Goal: Complete application form: Complete application form

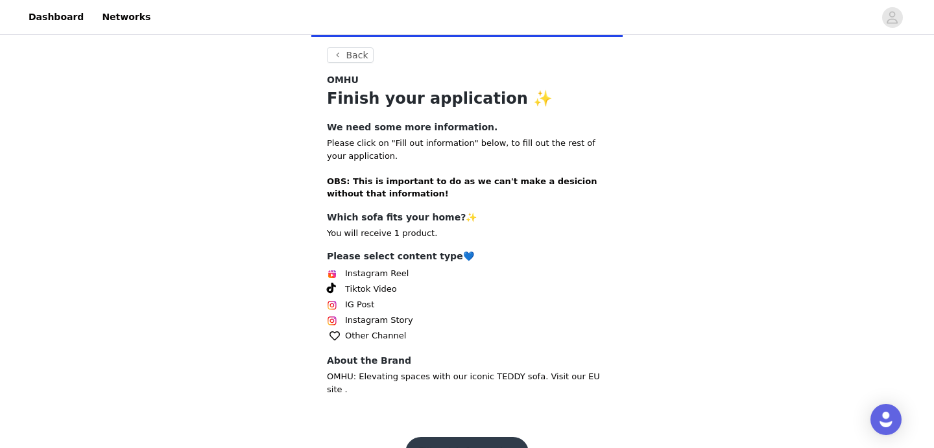
scroll to position [257, 0]
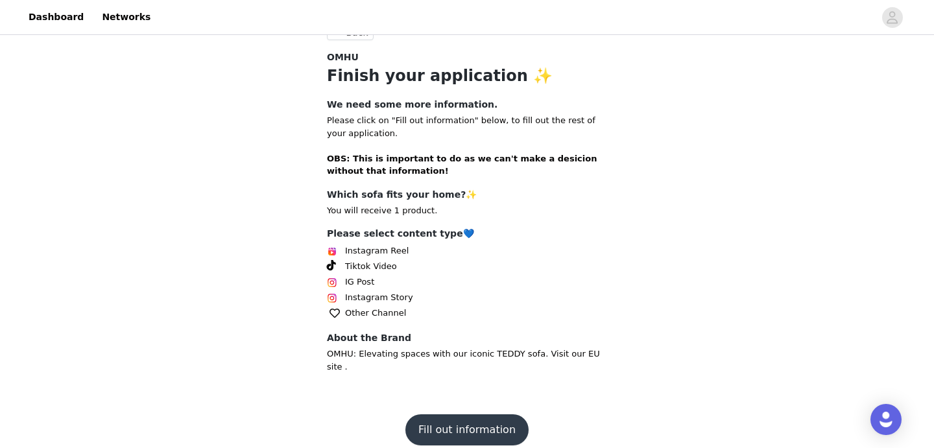
click at [468, 425] on button "Fill out information" at bounding box center [467, 430] width 123 height 31
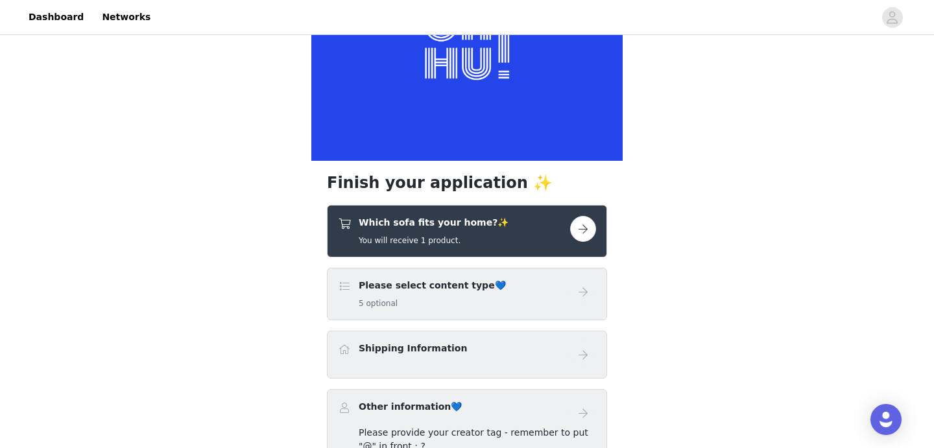
scroll to position [128, 0]
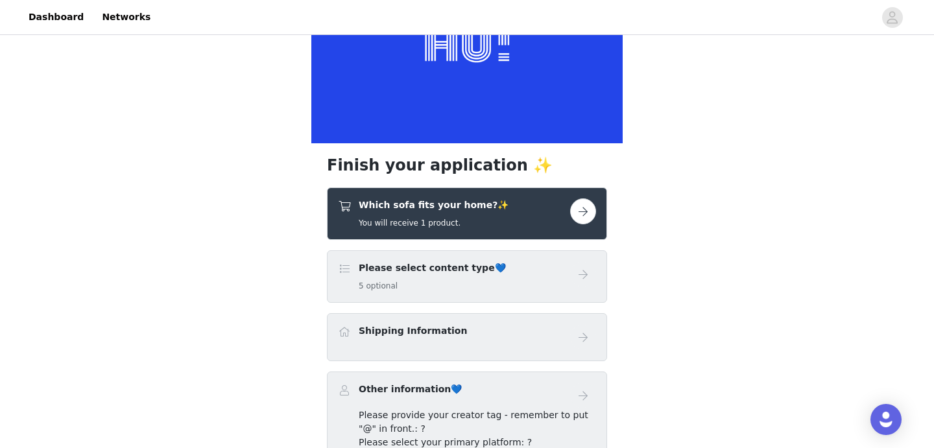
click at [574, 206] on button "button" at bounding box center [583, 212] width 26 height 26
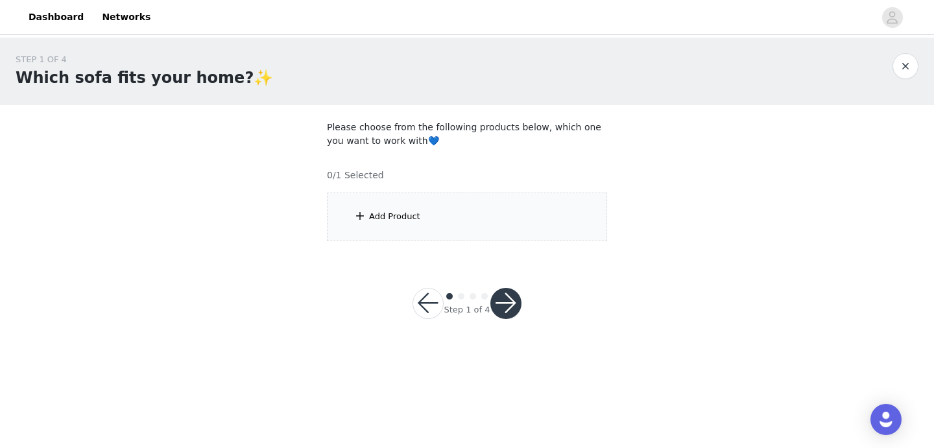
click at [574, 206] on div "Add Product" at bounding box center [467, 217] width 280 height 49
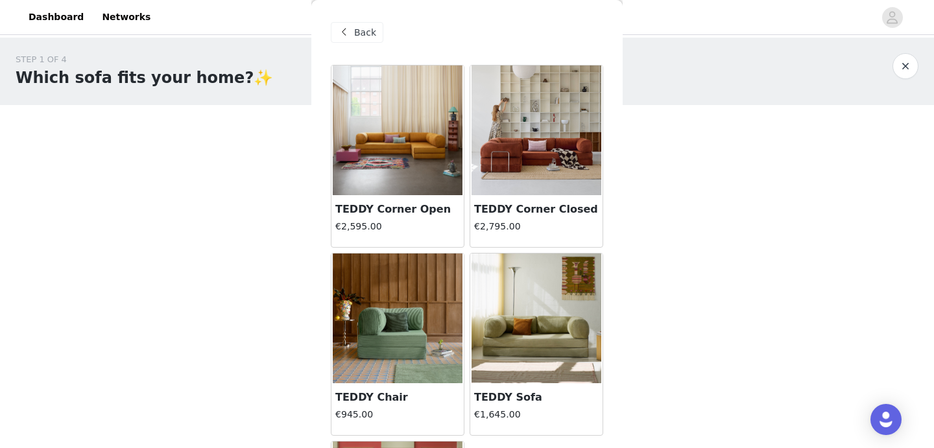
click at [545, 326] on img at bounding box center [537, 319] width 130 height 130
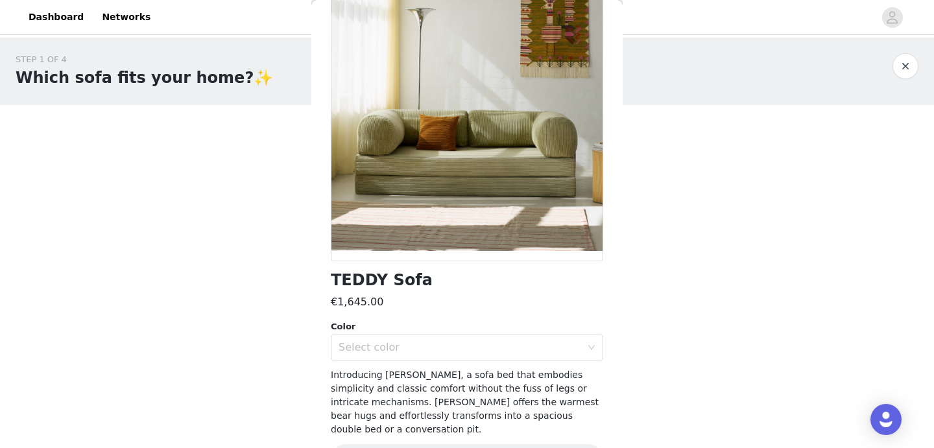
scroll to position [97, 0]
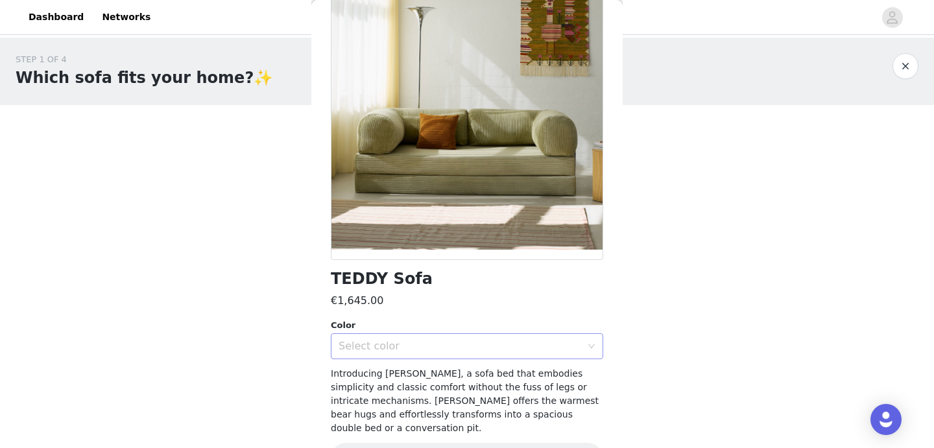
click at [588, 347] on icon "icon: down" at bounding box center [592, 347] width 8 height 8
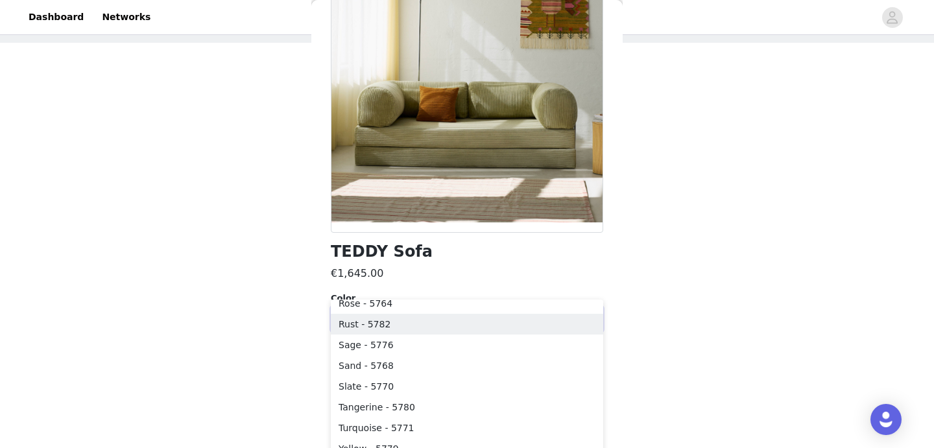
scroll to position [68, 0]
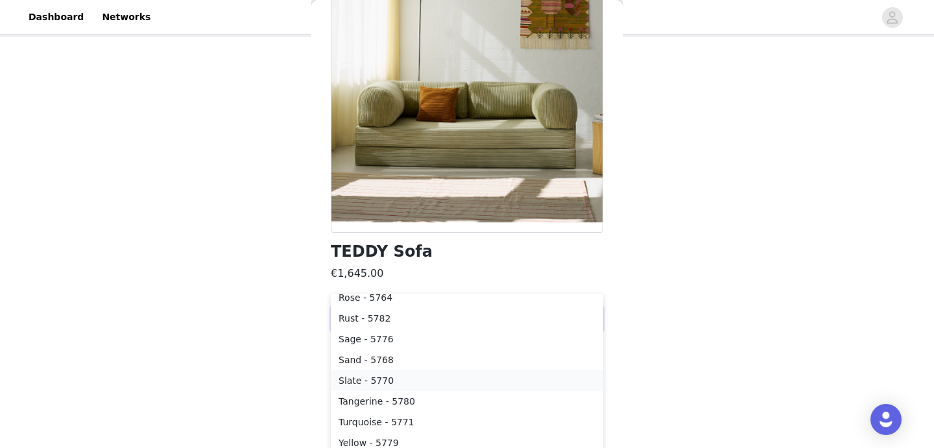
click at [437, 377] on li "Slate - 5770" at bounding box center [467, 381] width 273 height 21
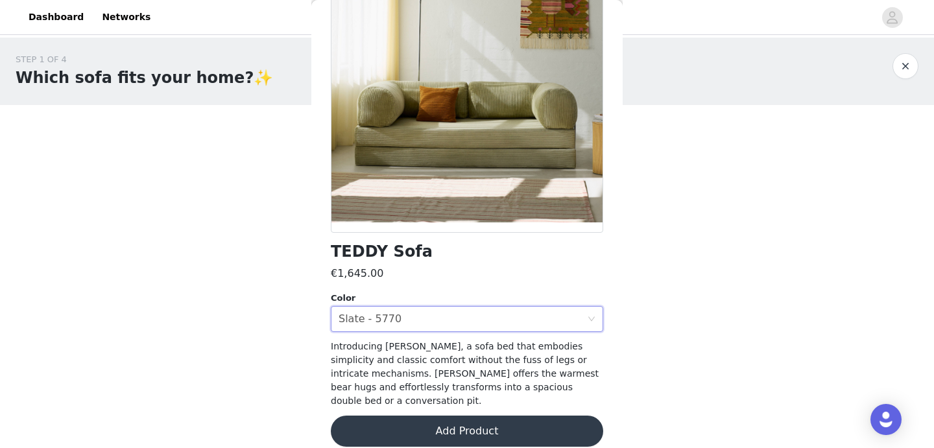
scroll to position [0, 0]
click at [454, 417] on button "Add Product" at bounding box center [467, 431] width 273 height 31
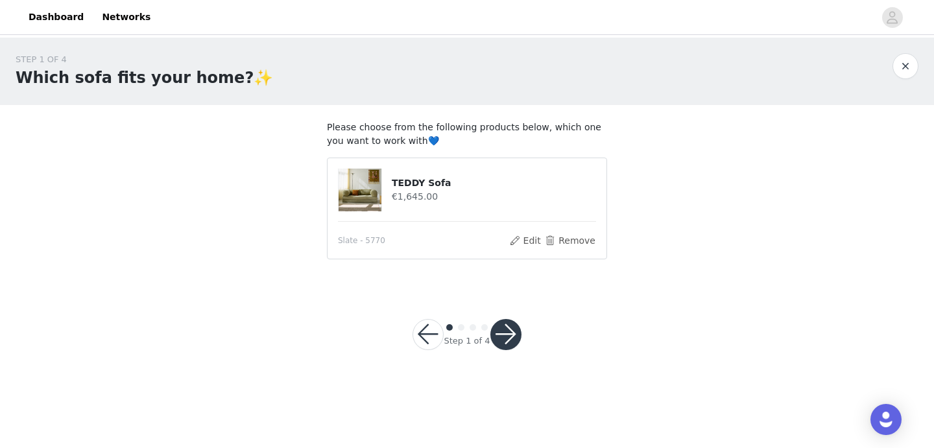
click at [515, 333] on button "button" at bounding box center [506, 334] width 31 height 31
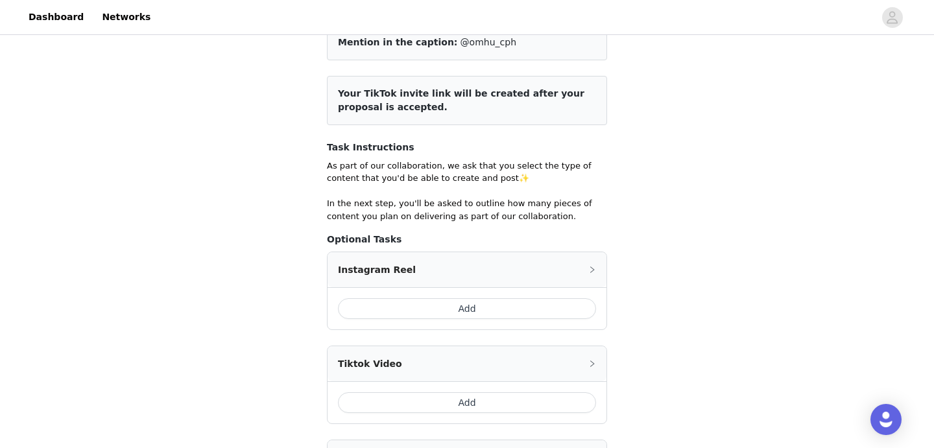
scroll to position [132, 0]
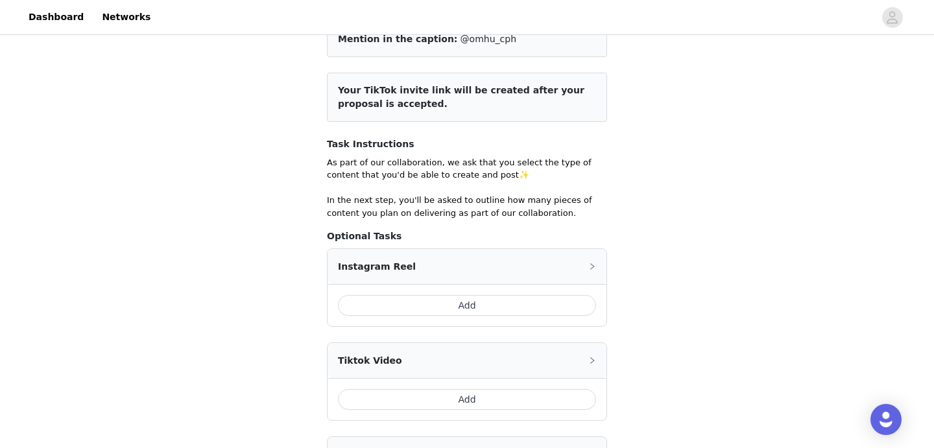
click at [493, 306] on button "Add" at bounding box center [467, 305] width 258 height 21
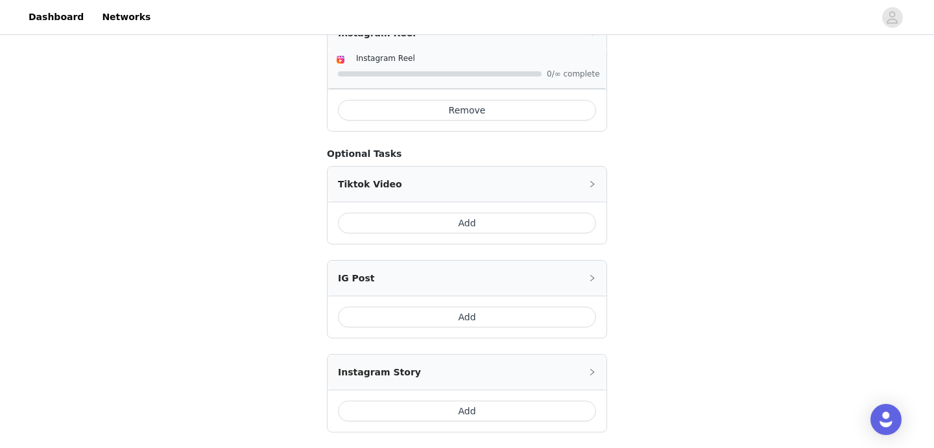
scroll to position [371, 0]
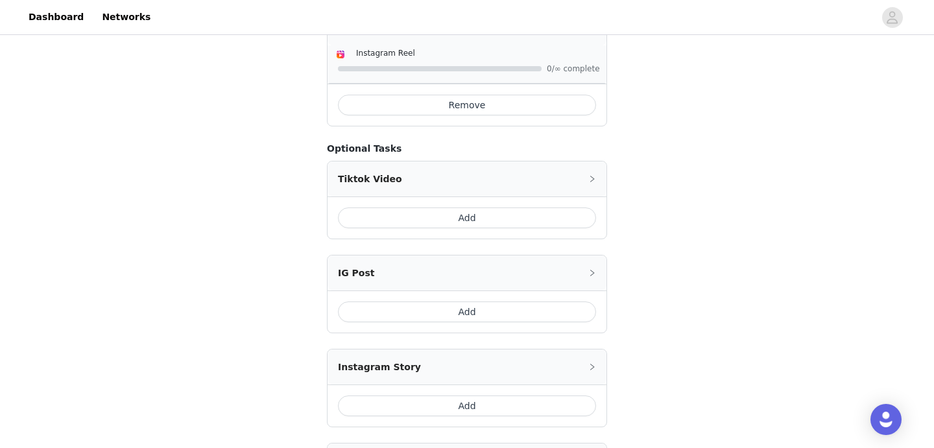
click at [496, 320] on button "Add" at bounding box center [467, 312] width 258 height 21
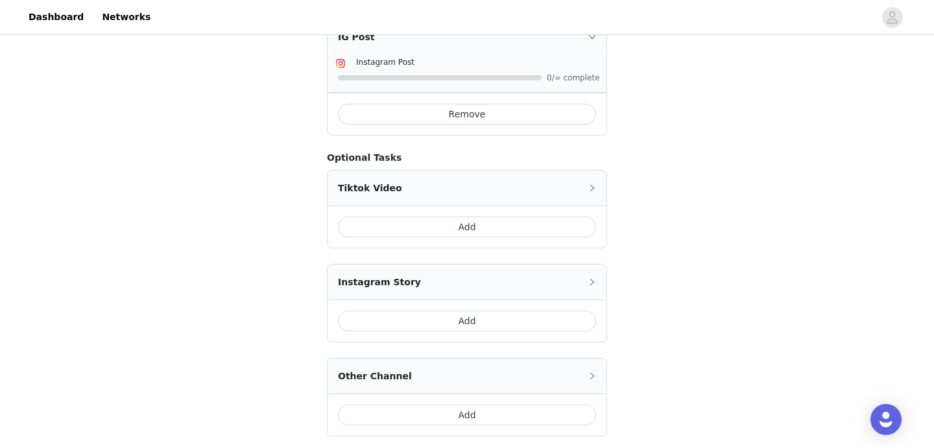
scroll to position [501, 0]
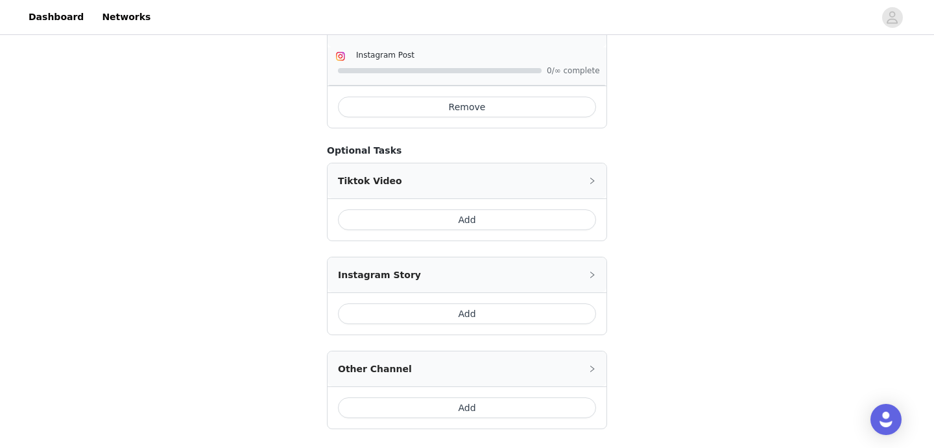
click at [496, 320] on button "Add" at bounding box center [467, 314] width 258 height 21
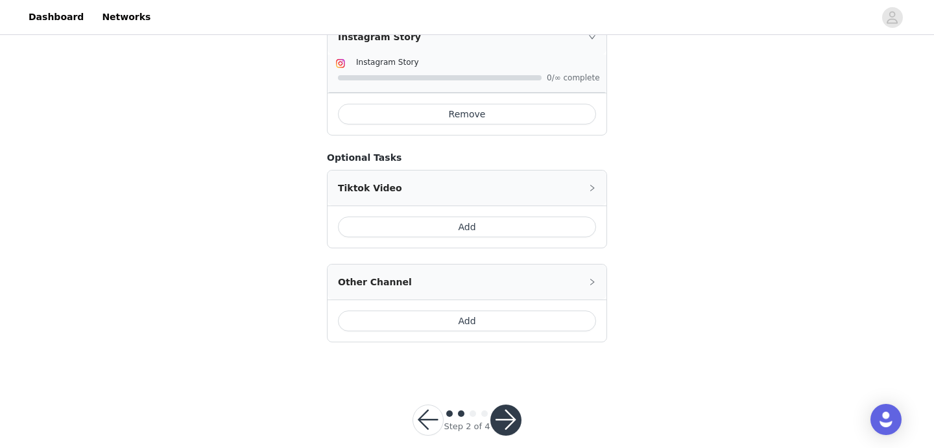
scroll to position [645, 0]
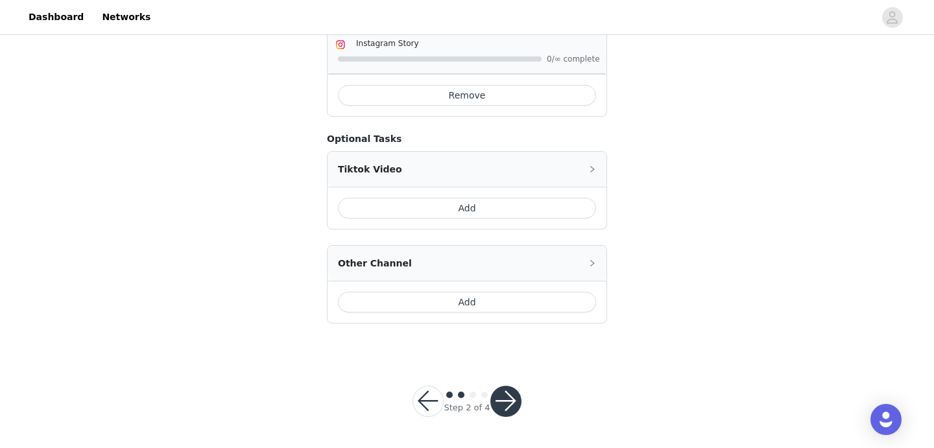
click at [501, 404] on button "button" at bounding box center [506, 401] width 31 height 31
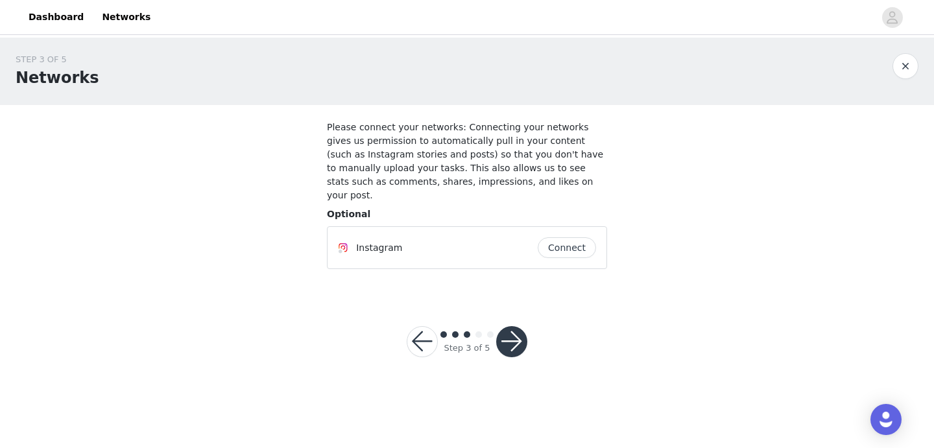
click at [521, 329] on button "button" at bounding box center [511, 341] width 31 height 31
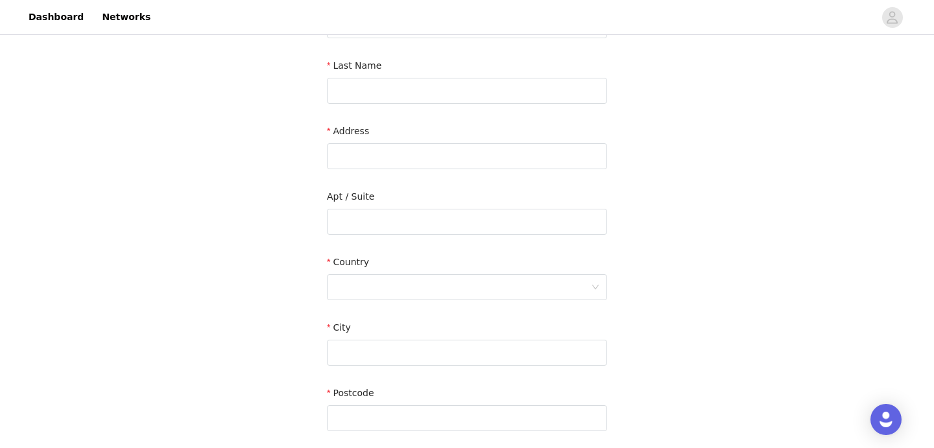
scroll to position [371, 0]
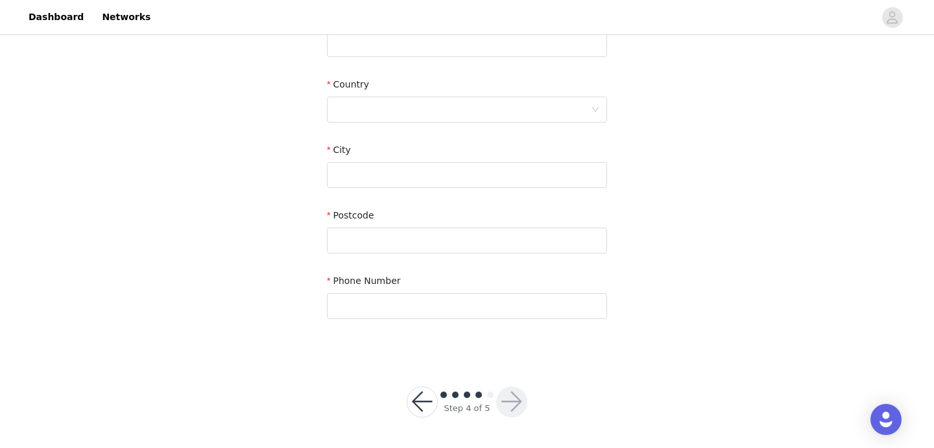
click at [419, 406] on button "button" at bounding box center [422, 402] width 31 height 31
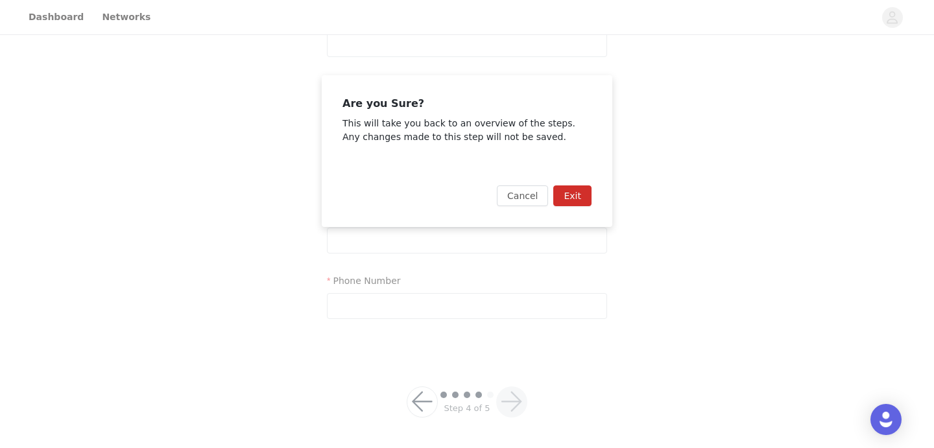
click at [570, 195] on button "Exit" at bounding box center [573, 196] width 38 height 21
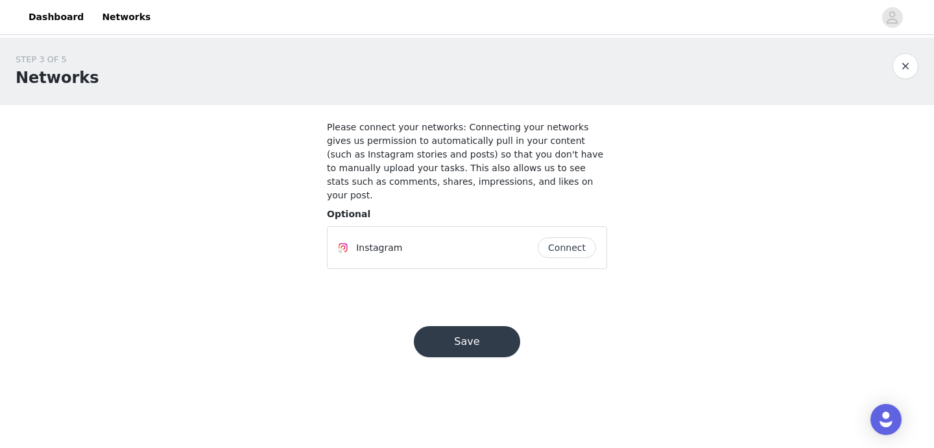
click at [559, 238] on button "Connect" at bounding box center [567, 248] width 58 height 21
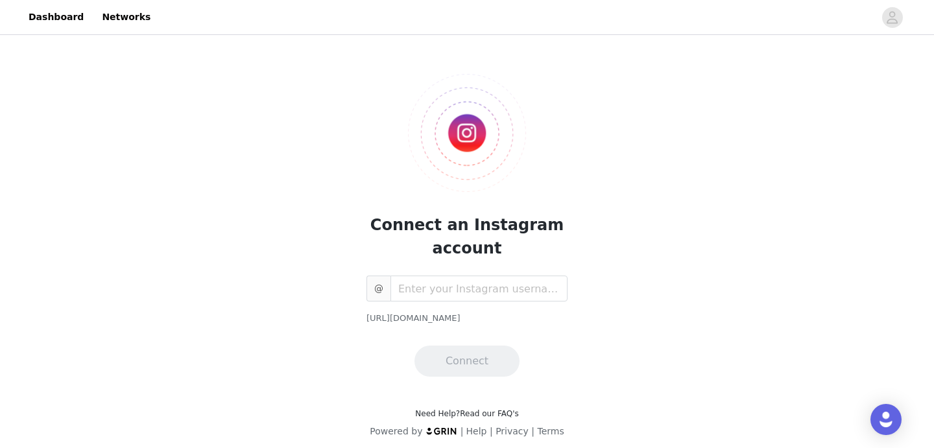
scroll to position [5, 0]
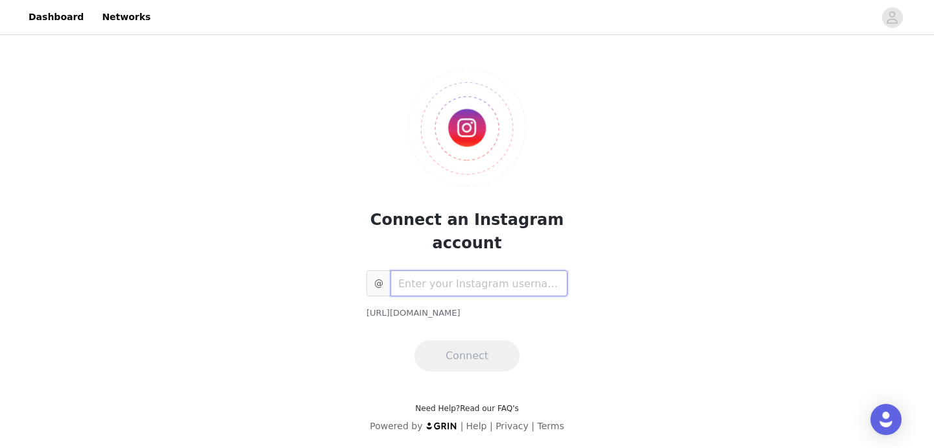
click at [483, 278] on input "text" at bounding box center [479, 284] width 177 height 26
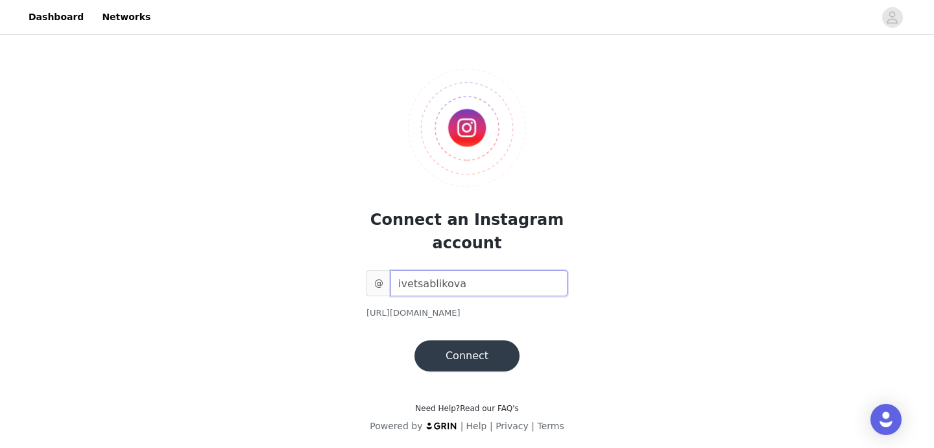
type input "ivetsablikova"
click at [495, 356] on button "Connect" at bounding box center [467, 356] width 105 height 31
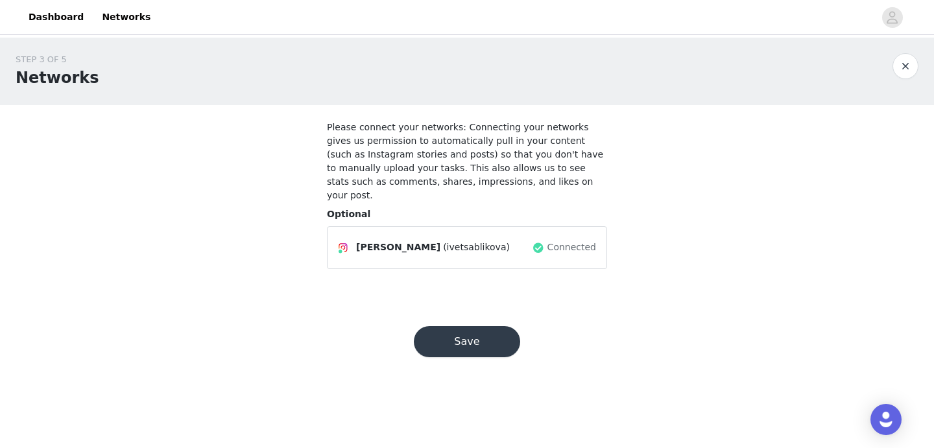
click at [471, 330] on button "Save" at bounding box center [467, 341] width 106 height 31
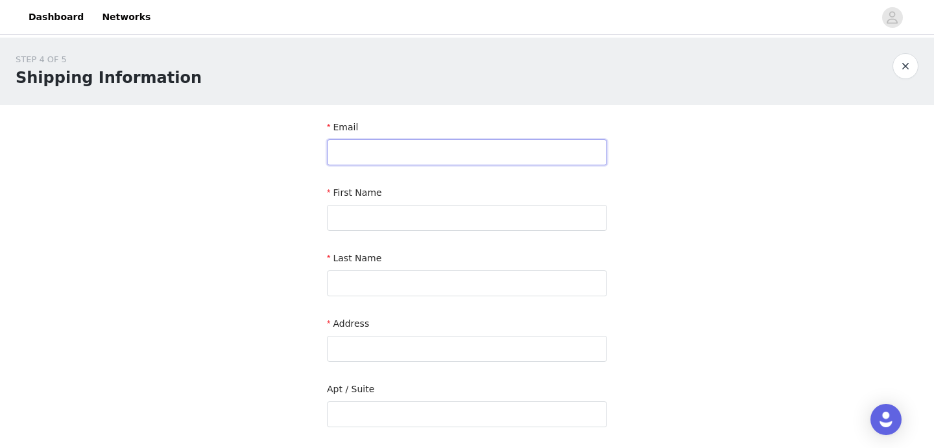
click at [435, 140] on input "text" at bounding box center [467, 153] width 280 height 26
click at [417, 148] on input "text" at bounding box center [467, 153] width 280 height 26
paste input "Wax and Beauty Scheduled: [DATE] 07:00 to 07:40, GMT Location: [STREET_ADDRESS]"
click at [436, 147] on input "Ivetka.SabatkaWax and Beauty Scheduled: [DATE] 07:00 to 07:40, GMT Location: [S…" at bounding box center [467, 153] width 280 height 26
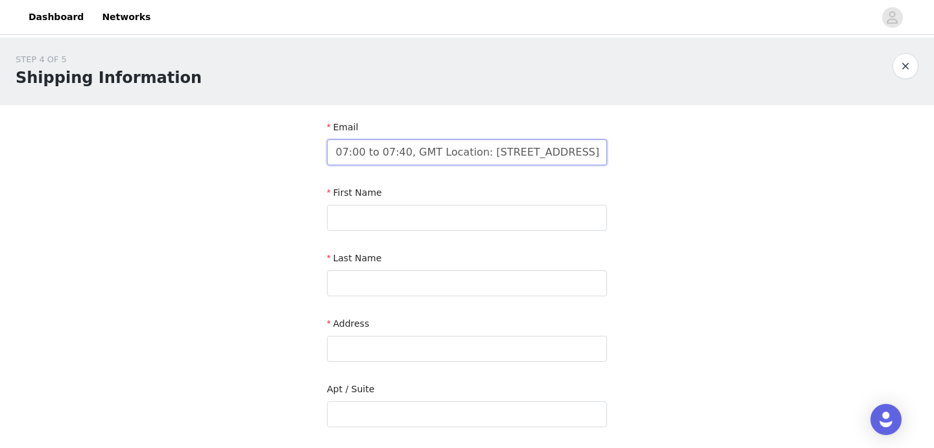
click at [436, 147] on input "Ivetka.SabatkaWax and Beauty Scheduled: [DATE] 07:00 to 07:40, GMT Location: [S…" at bounding box center [467, 153] width 280 height 26
paste input "Wax and Beauty Scheduled: [DATE] 07:00 to 07:40, GMT Location: [STREET_ADDRESS]"
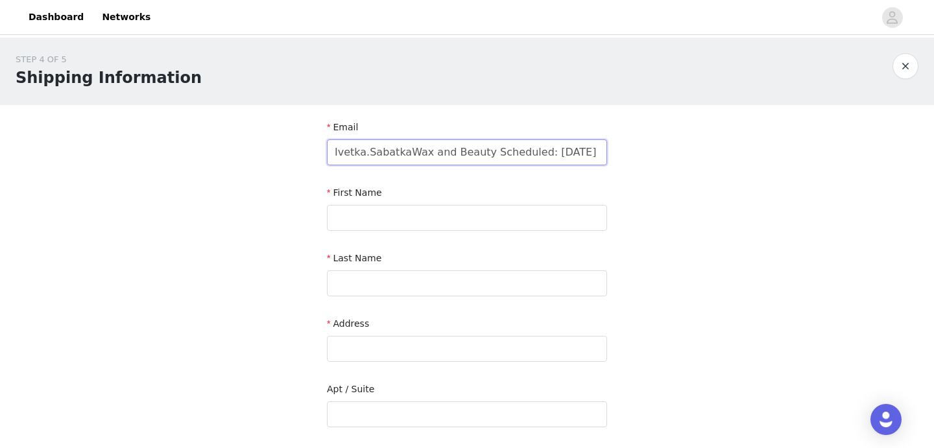
drag, startPoint x: 600, startPoint y: 151, endPoint x: 404, endPoint y: 151, distance: 196.0
click at [404, 151] on input "Ivetka.SabatkaWax and Beauty Scheduled: [DATE] 07:00 to 07:40, GMT Location: [S…" at bounding box center [467, 153] width 280 height 26
paste input "text"
click at [404, 151] on input "Ivetka.SabatkaWax and Beauty Scheduled: [DATE] 07:00 to 07:40, GMT Location: [S…" at bounding box center [467, 153] width 280 height 26
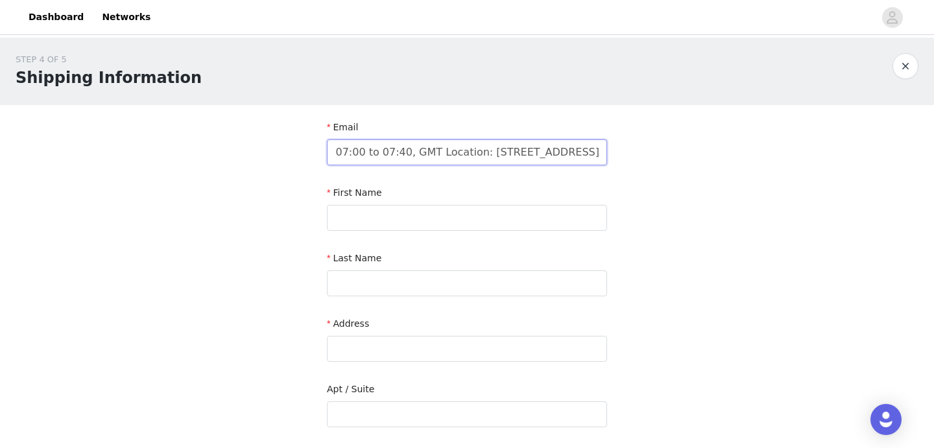
click at [404, 151] on input "Ivetka.SabatkaWax and Beauty Scheduled: [DATE] 07:00 to 07:40, GMT Location: [S…" at bounding box center [467, 153] width 280 height 26
type input "Ivetka.S"
click at [416, 158] on input "Ivetka.S" at bounding box center [467, 153] width 280 height 26
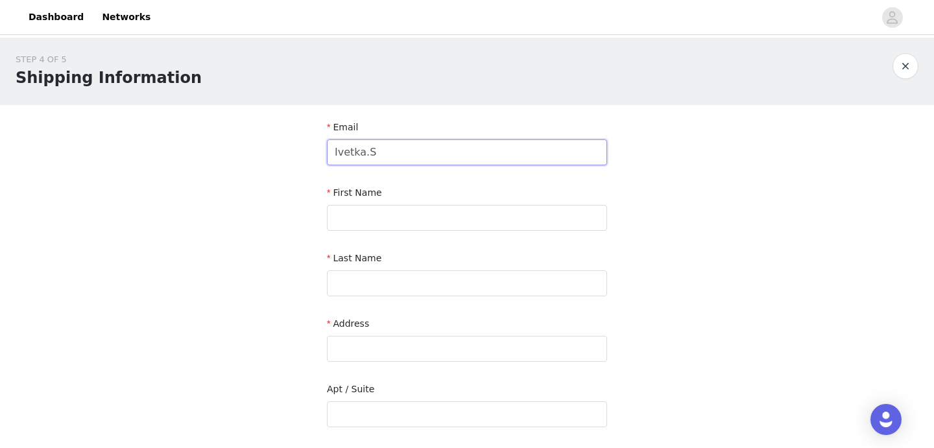
click at [416, 158] on input "Ivetka.S" at bounding box center [467, 153] width 280 height 26
click at [416, 158] on input "text" at bounding box center [467, 153] width 280 height 26
type input "[EMAIL_ADDRESS][DOMAIN_NAME]"
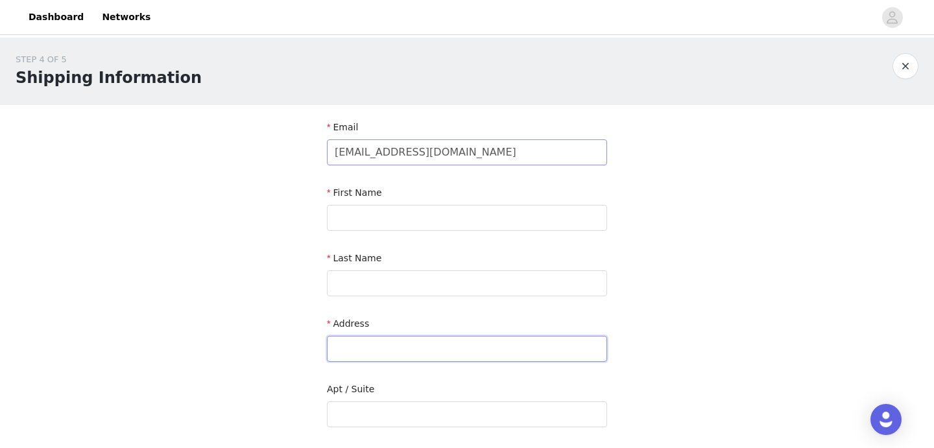
type input "Habrová 2149/5"
type input "Velké Meziříčí"
type input "59401"
drag, startPoint x: 412, startPoint y: 152, endPoint x: 315, endPoint y: 153, distance: 97.3
click at [315, 153] on section "Email [EMAIL_ADDRESS][DOMAIN_NAME] First Name Last Name Address [STREET_ADDRESS…" at bounding box center [466, 415] width 311 height 621
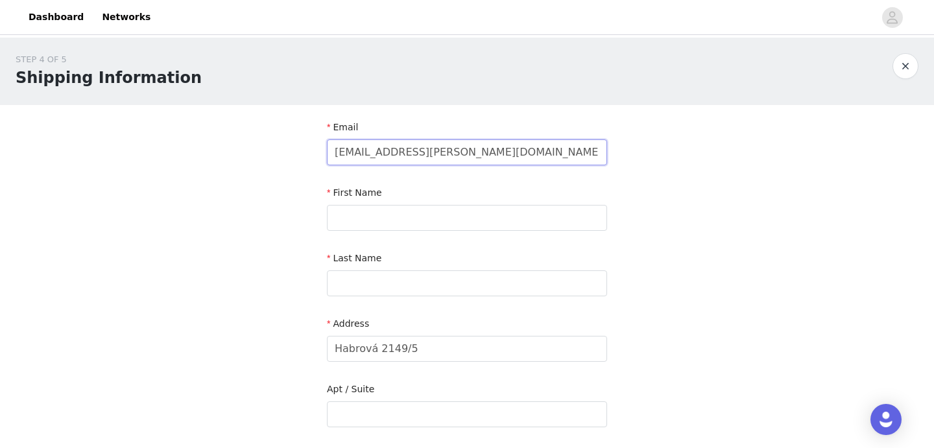
drag, startPoint x: 474, startPoint y: 152, endPoint x: 414, endPoint y: 153, distance: 59.7
click at [414, 153] on input "[EMAIL_ADDRESS][PERSON_NAME][DOMAIN_NAME]" at bounding box center [467, 153] width 280 height 26
type input "[EMAIL_ADDRESS][PERSON_NAME][DOMAIN_NAME]"
click at [422, 219] on input "text" at bounding box center [467, 218] width 280 height 26
type input "Iveta"
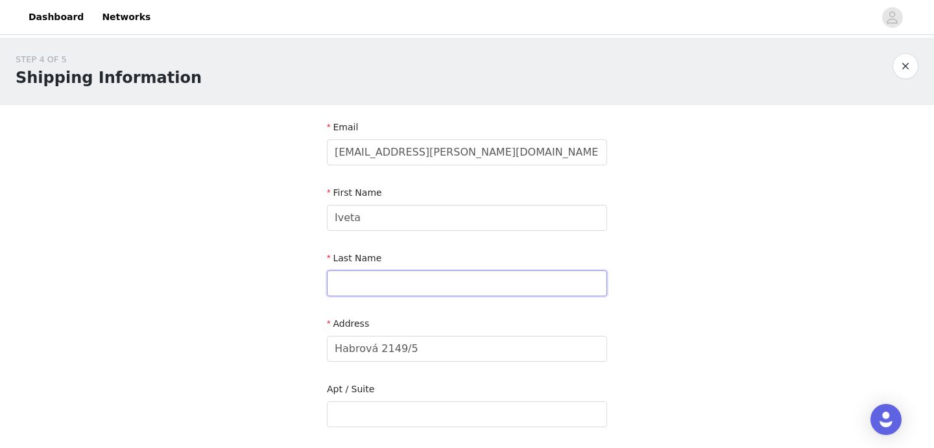
click at [417, 283] on input "text" at bounding box center [467, 284] width 280 height 26
type input "[PERSON_NAME]"
click at [396, 419] on input "text" at bounding box center [467, 415] width 280 height 26
type input "b"
type input "16B"
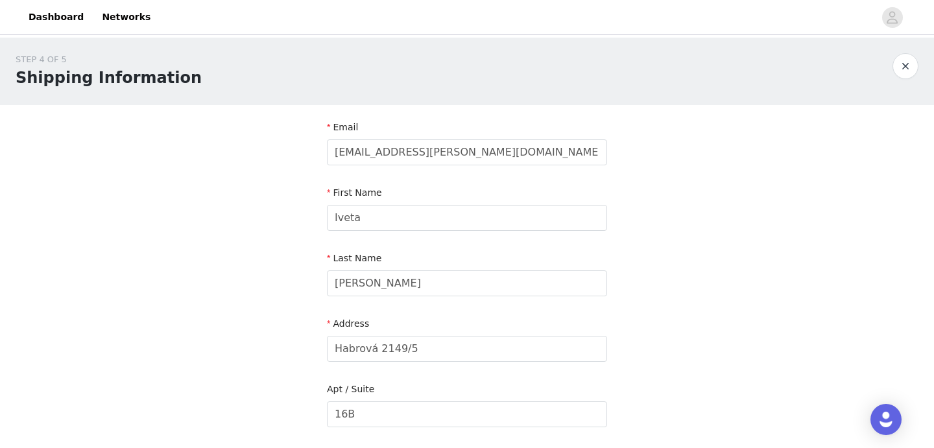
click at [686, 388] on div "STEP 4 OF 5 Shipping Information Email [EMAIL_ADDRESS][PERSON_NAME][DOMAIN_NAME…" at bounding box center [467, 382] width 934 height 689
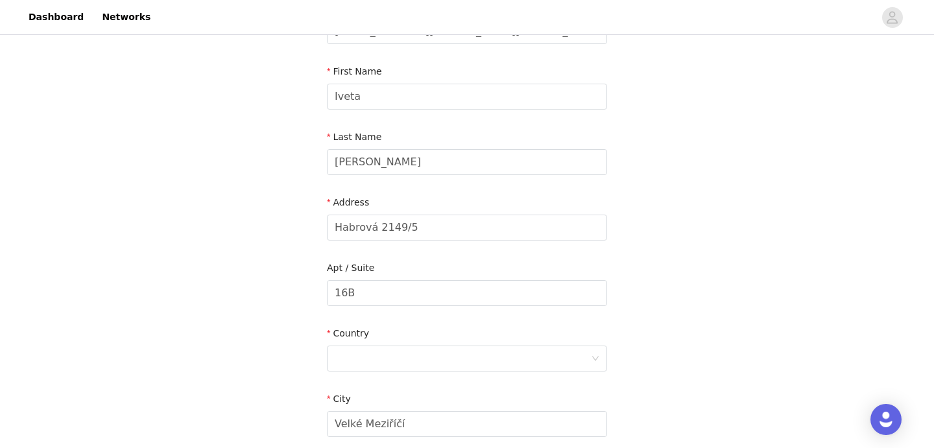
scroll to position [130, 0]
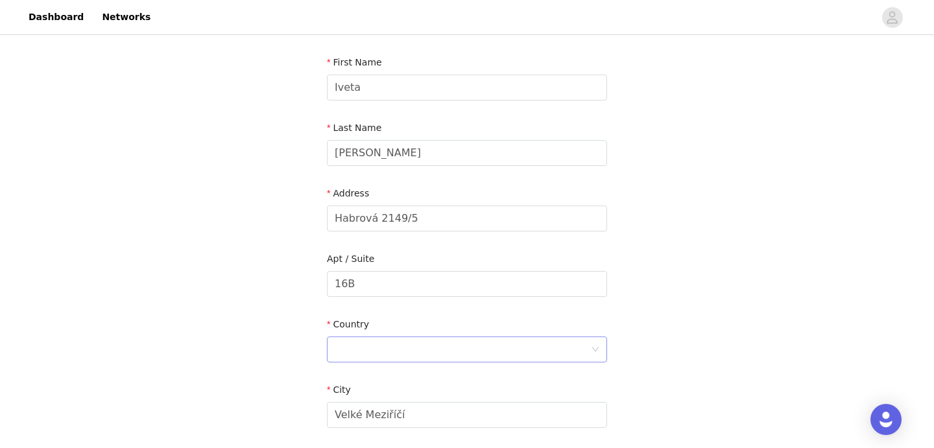
click at [522, 348] on div at bounding box center [463, 349] width 256 height 25
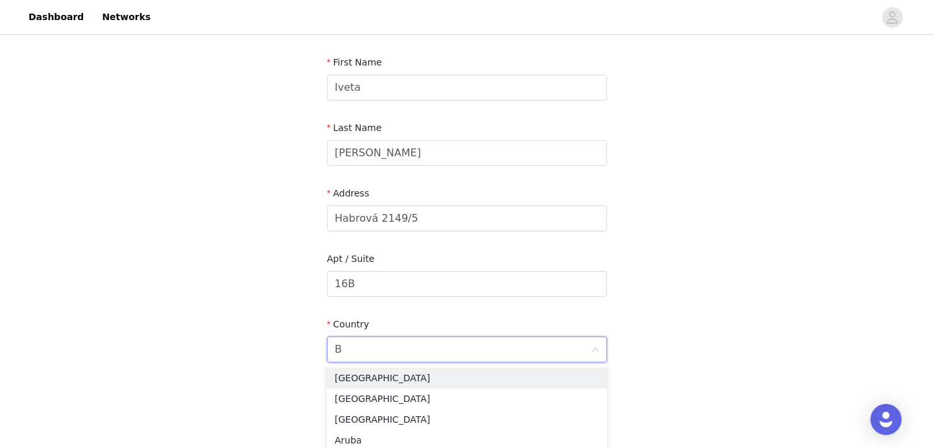
type input "Be"
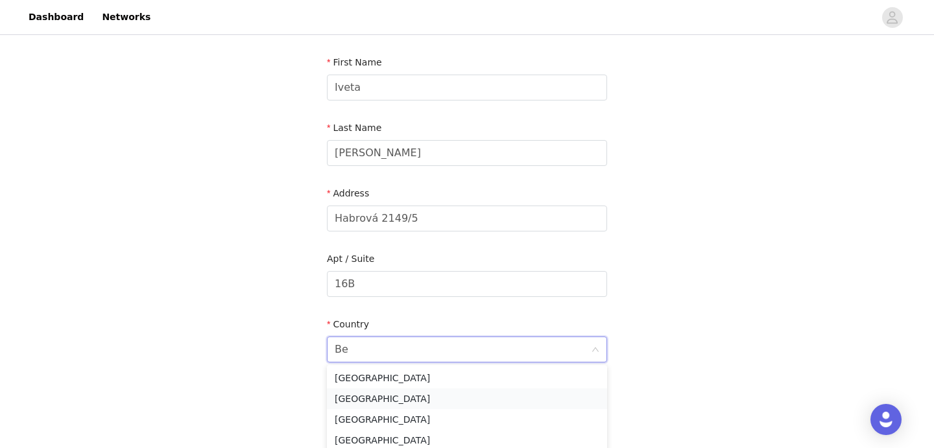
click at [446, 398] on li "[GEOGRAPHIC_DATA]" at bounding box center [467, 399] width 280 height 21
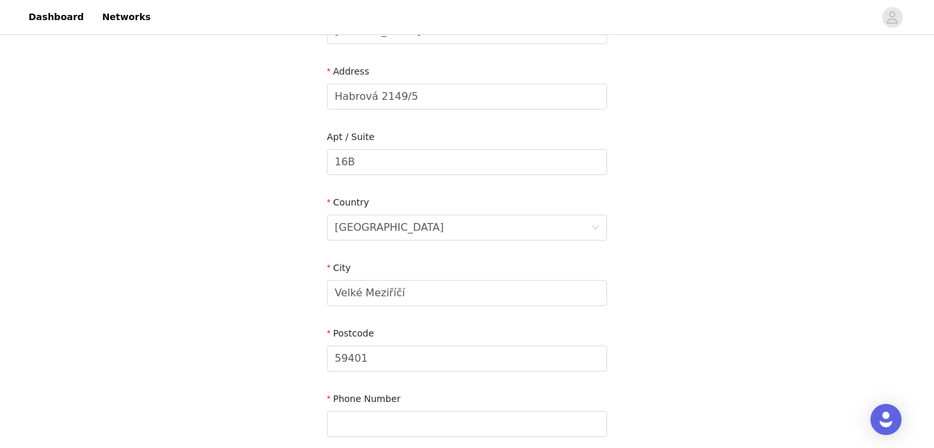
scroll to position [258, 0]
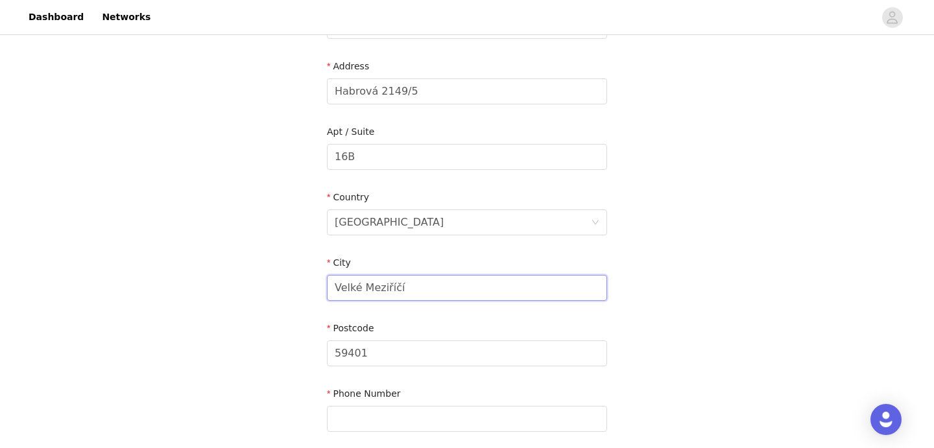
click at [402, 285] on input "Velké Meziříčí" at bounding box center [467, 288] width 280 height 26
type input "[GEOGRAPHIC_DATA]"
click at [387, 365] on input "59401" at bounding box center [467, 354] width 280 height 26
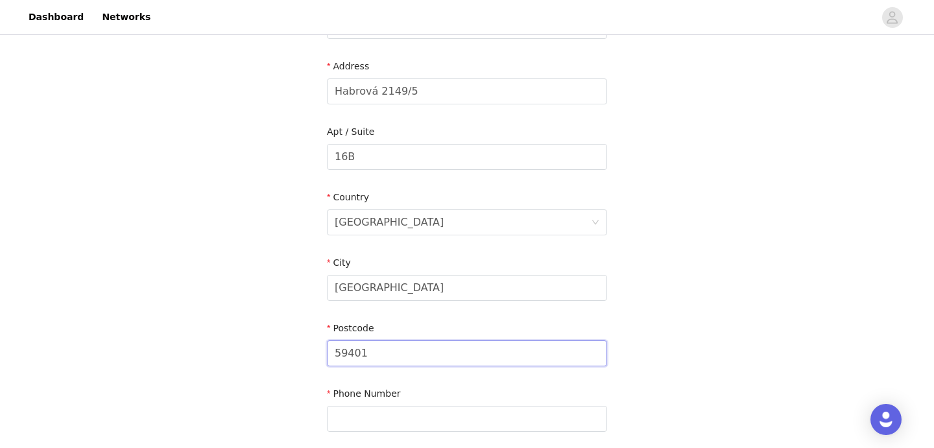
click at [387, 365] on input "59401" at bounding box center [467, 354] width 280 height 26
type input "1050"
click at [709, 365] on div "STEP 4 OF 5 Shipping Information Email [EMAIL_ADDRESS][PERSON_NAME][DOMAIN_NAME…" at bounding box center [467, 124] width 934 height 689
click at [366, 418] on input "text" at bounding box center [467, 419] width 280 height 26
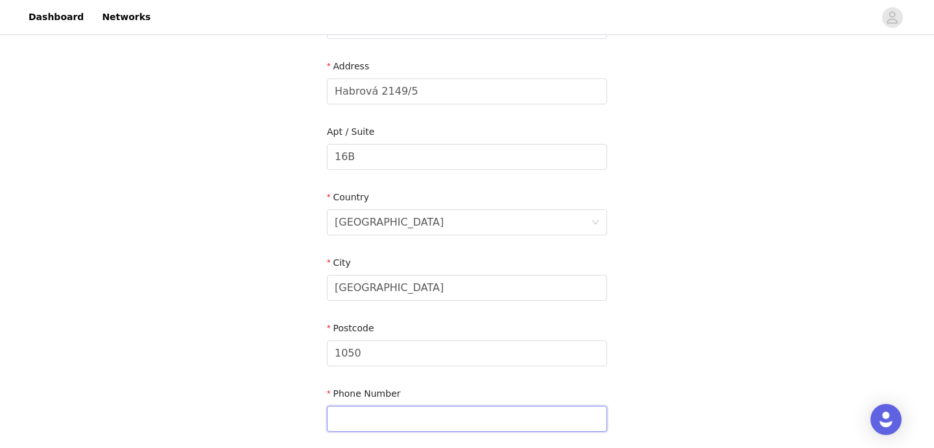
click at [366, 418] on input "text" at bounding box center [467, 419] width 280 height 26
paste input "[PHONE_NUMBER]"
type input "[PHONE_NUMBER]"
click at [746, 388] on div "STEP 4 OF 5 Shipping Information Email [EMAIL_ADDRESS][PERSON_NAME][DOMAIN_NAME…" at bounding box center [467, 124] width 934 height 689
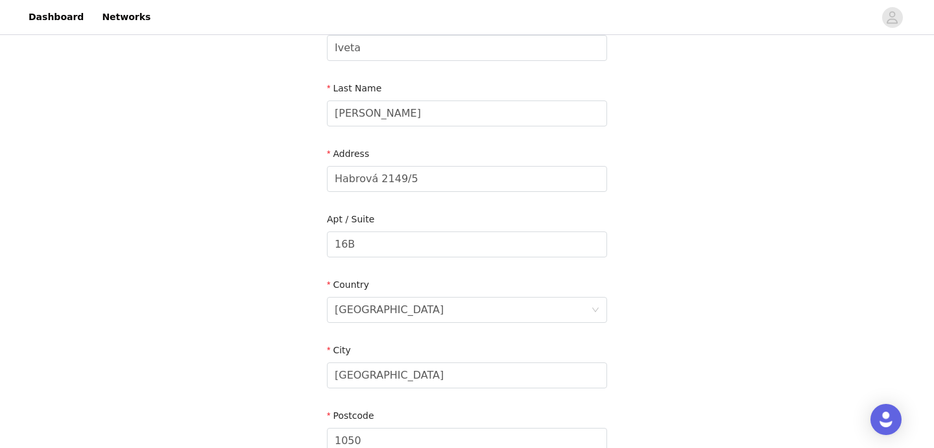
scroll to position [162, 0]
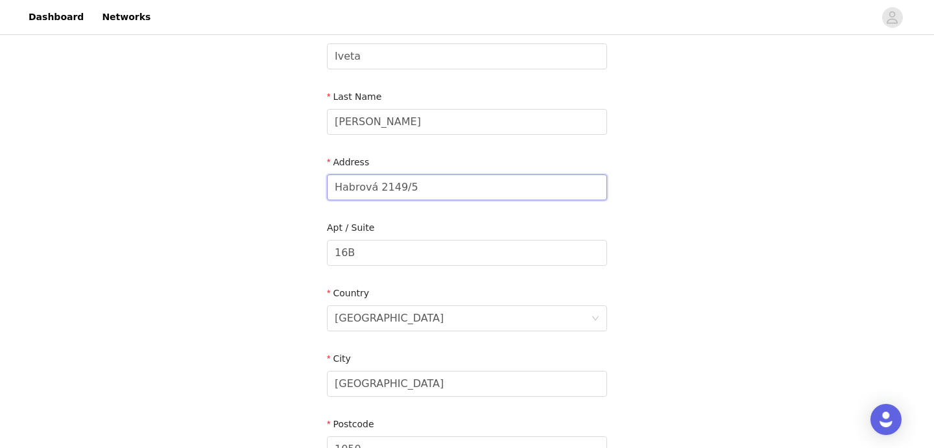
click at [376, 182] on input "Habrová 2149/5" at bounding box center [467, 188] width 280 height 26
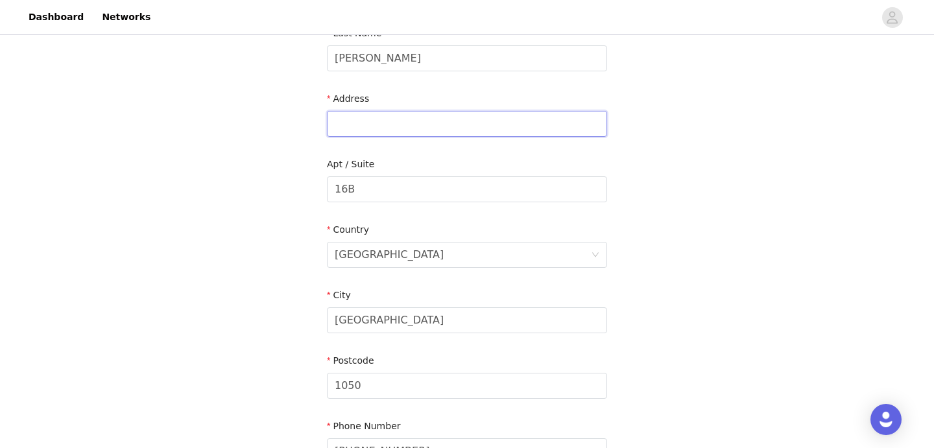
scroll to position [226, 0]
type input "[STREET_ADDRESS][PERSON_NAME]"
click at [702, 199] on div "STEP 4 OF 5 Shipping Information Email [EMAIL_ADDRESS][PERSON_NAME][DOMAIN_NAME…" at bounding box center [467, 155] width 934 height 689
click at [392, 118] on input "[STREET_ADDRESS][PERSON_NAME]" at bounding box center [467, 123] width 280 height 26
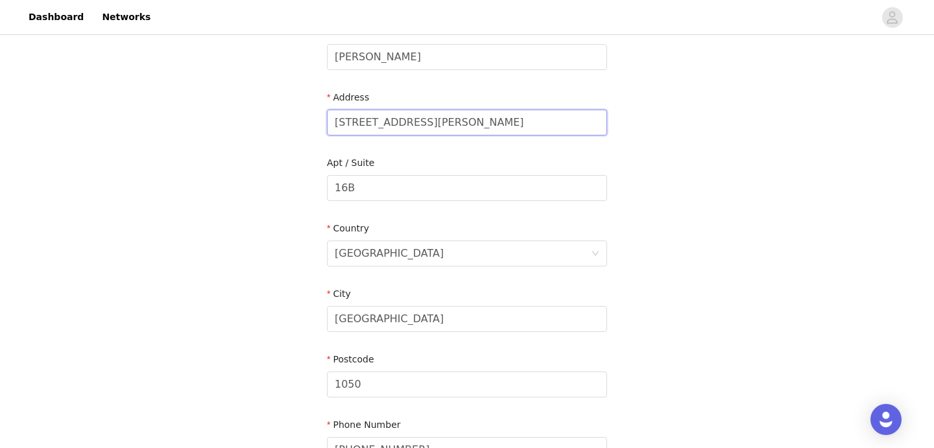
click at [392, 118] on input "[STREET_ADDRESS][PERSON_NAME]" at bounding box center [467, 123] width 280 height 26
click at [714, 160] on div "STEP 4 OF 5 Shipping Information Email [EMAIL_ADDRESS][PERSON_NAME][DOMAIN_NAME…" at bounding box center [467, 155] width 934 height 689
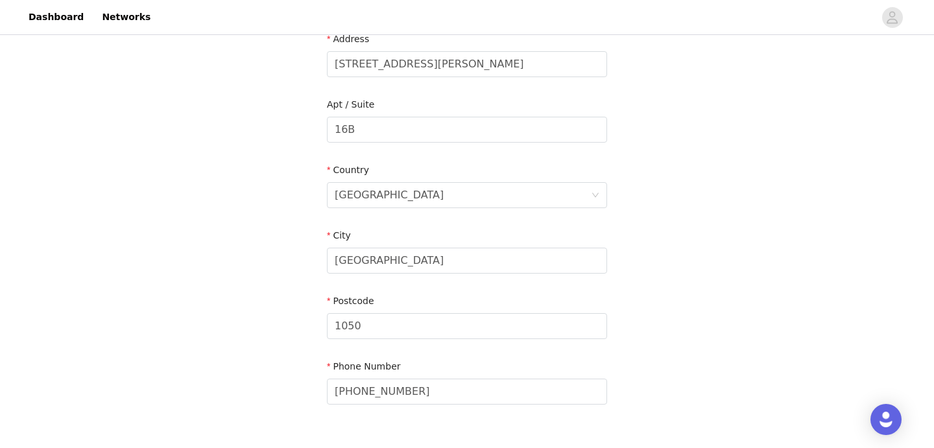
scroll to position [371, 0]
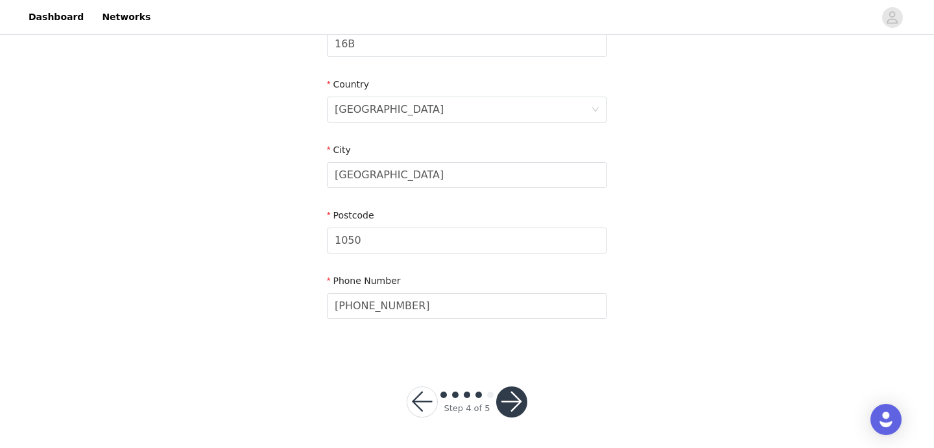
click at [504, 402] on button "button" at bounding box center [511, 402] width 31 height 31
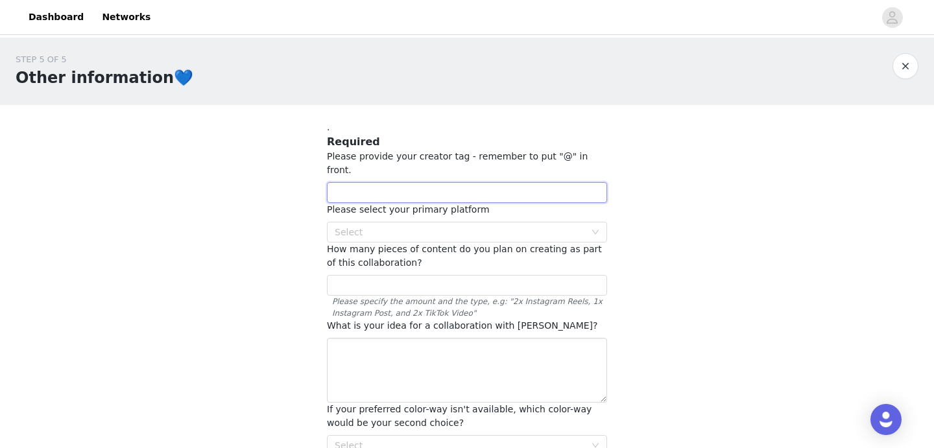
click at [559, 182] on input "text" at bounding box center [467, 192] width 280 height 21
click at [537, 226] on div "Select" at bounding box center [460, 232] width 250 height 13
type input "@ivetsablikova"
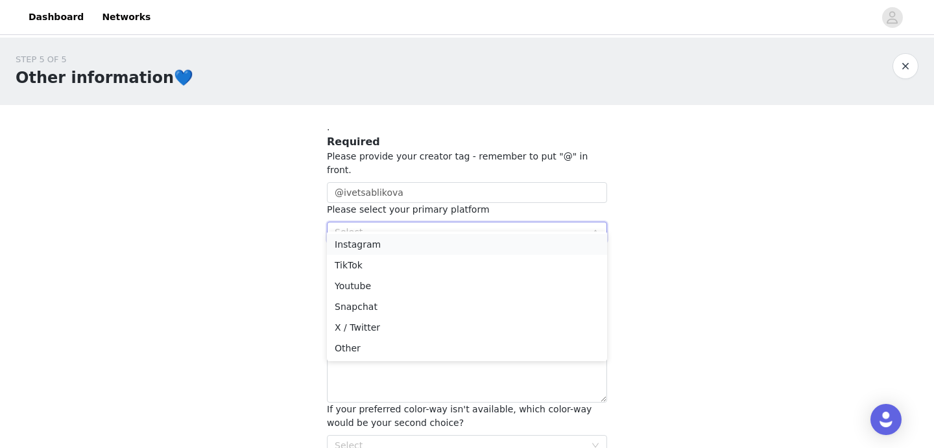
click at [435, 242] on li "Instagram" at bounding box center [467, 244] width 280 height 21
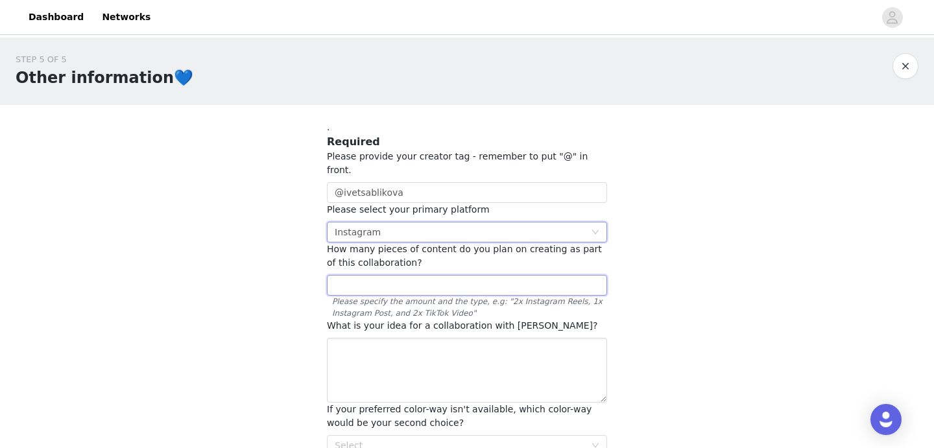
click at [450, 277] on input "text" at bounding box center [467, 285] width 280 height 21
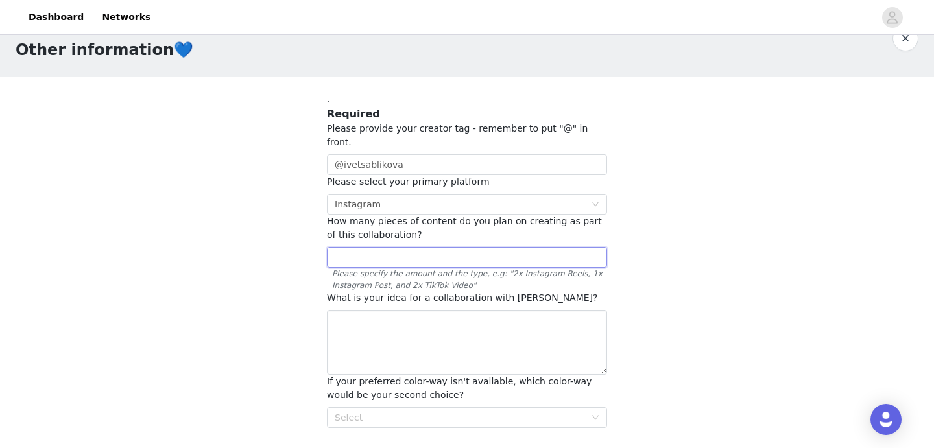
scroll to position [30, 0]
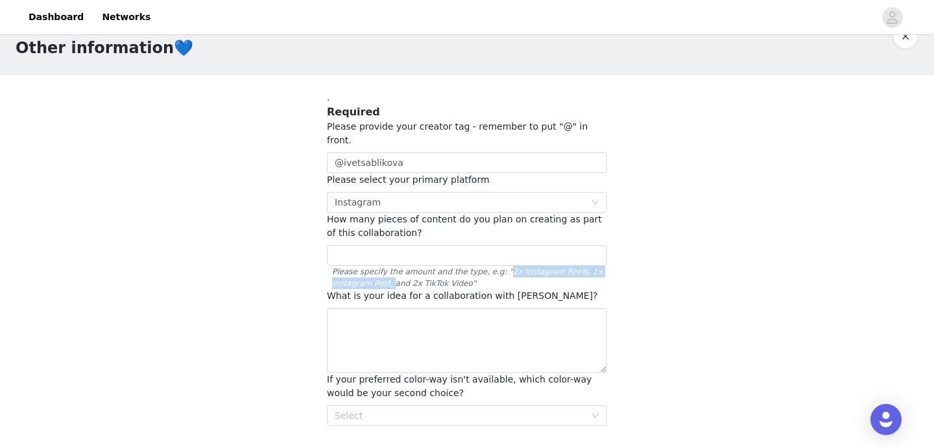
drag, startPoint x: 501, startPoint y: 256, endPoint x: 391, endPoint y: 269, distance: 111.2
click at [391, 269] on span "Please specify the amount and the type, e.g: "2x Instagram Reels, 1x Instagram …" at bounding box center [467, 277] width 280 height 23
copy span "2x Instagram Reels, 1x Instagram Post,"
click at [368, 245] on input "text" at bounding box center [467, 255] width 280 height 21
paste input "2x Instagram Reels, 1x Instagram Post,"
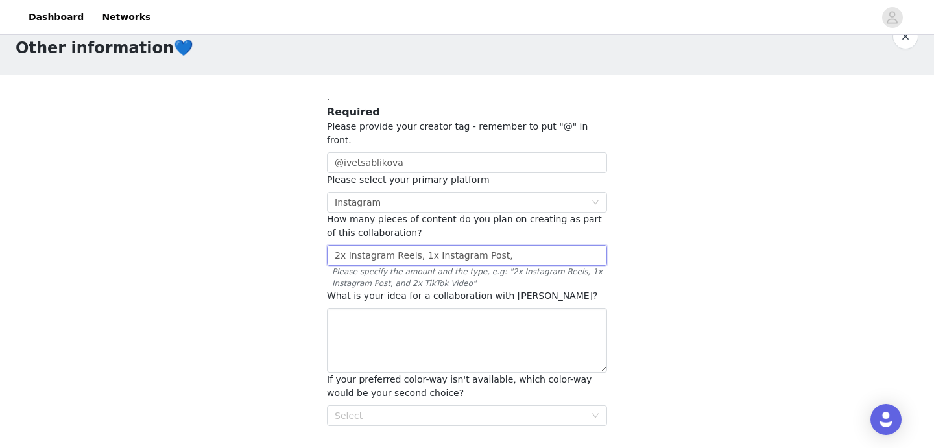
click at [420, 245] on input "2x Instagram Reels, 1x Instagram Post," at bounding box center [467, 255] width 280 height 21
click at [341, 245] on input "2x Instagram Reels, 1x Instagram Post," at bounding box center [467, 255] width 280 height 21
click at [518, 245] on input "1x Instagram Reels, 1x Instagram Post," at bounding box center [467, 255] width 280 height 21
click at [820, 372] on div "STEP 5 OF 5 Other information💙 . Required Please provide your creator tag - rem…" at bounding box center [467, 292] width 934 height 568
click at [342, 245] on input "1x Instagram Reels, 1x Instagram Post, 1x Instagram stories" at bounding box center [467, 255] width 280 height 21
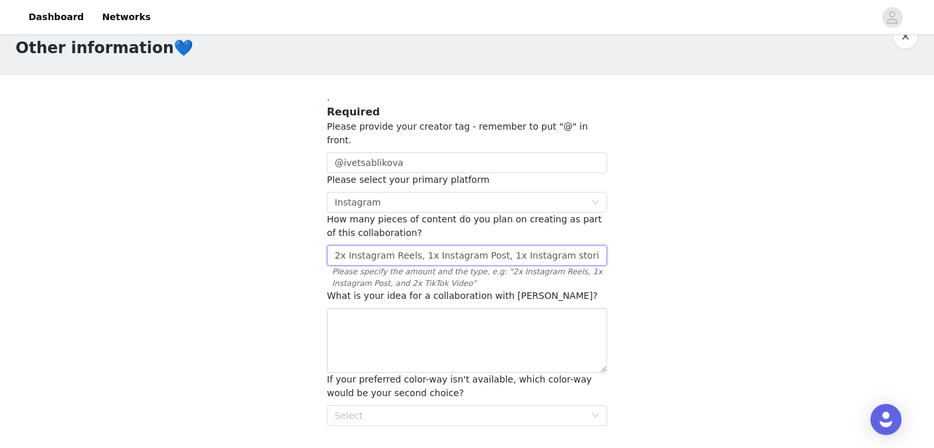
type input "2x Instagram Reels, 1x Instagram Post, 1x Instagram stories"
click at [625, 337] on div "STEP 5 OF 5 Other information💙 . Required Please provide your creator tag - rem…" at bounding box center [467, 292] width 934 height 568
click at [594, 406] on div "Select" at bounding box center [467, 416] width 280 height 21
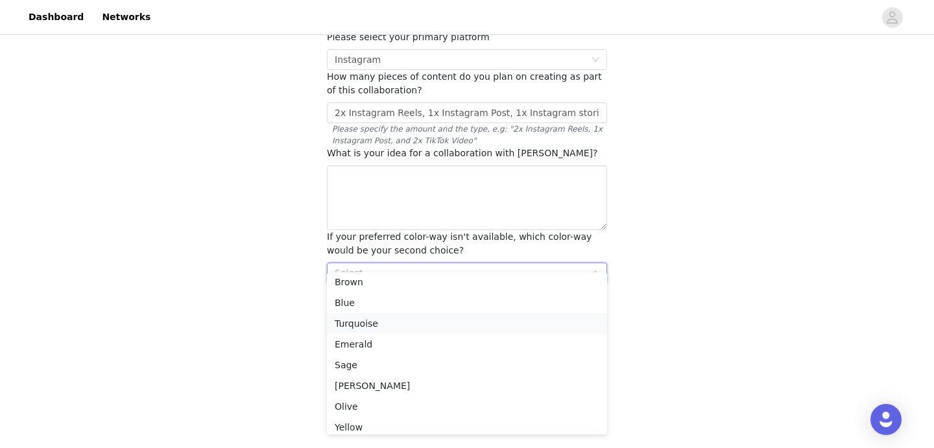
scroll to position [0, 0]
click at [443, 310] on li "Sand" at bounding box center [467, 306] width 280 height 21
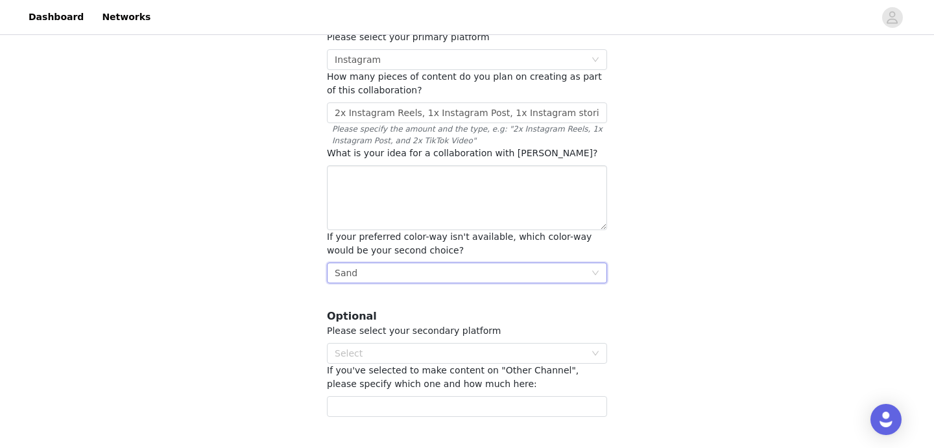
click at [716, 299] on div "STEP 5 OF 5 Other information💙 . Required Please provide your creator tag - rem…" at bounding box center [467, 149] width 934 height 568
click at [582, 347] on div "Select" at bounding box center [460, 353] width 250 height 13
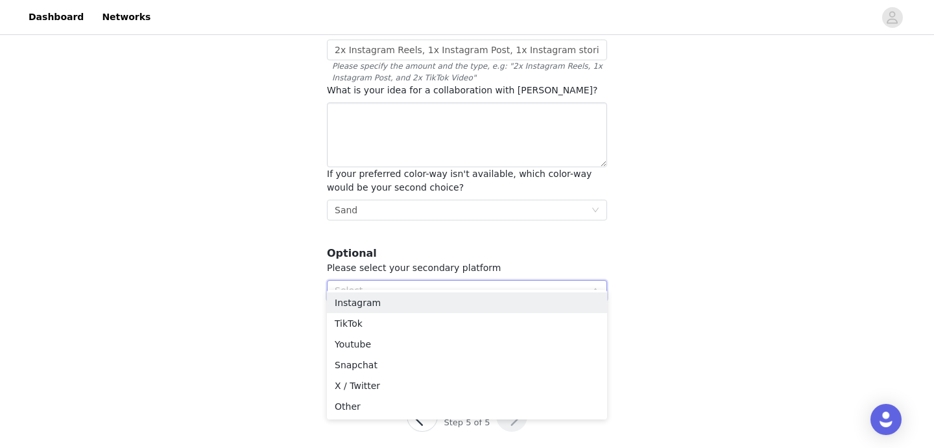
scroll to position [236, 0]
click at [500, 337] on li "Youtube" at bounding box center [467, 344] width 280 height 21
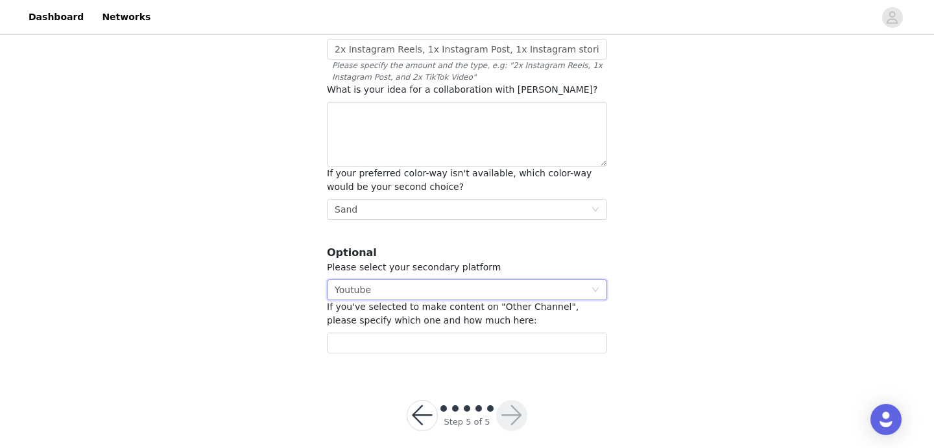
click at [603, 280] on div "Select Youtube" at bounding box center [467, 290] width 280 height 21
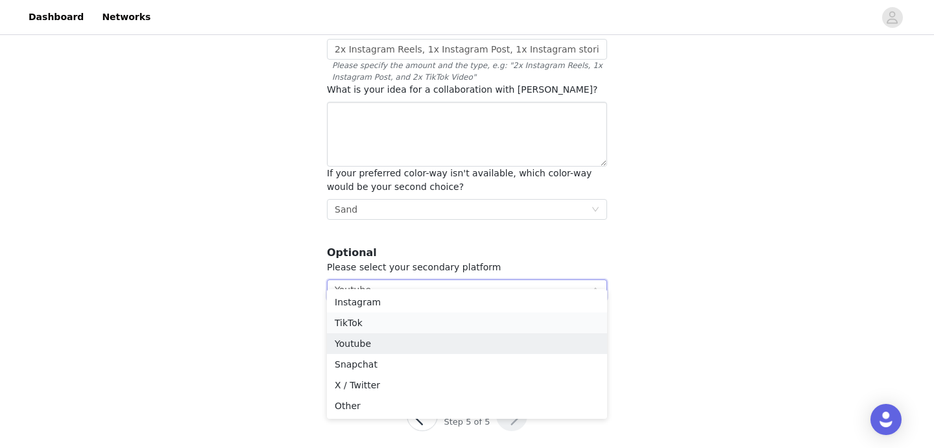
click at [470, 323] on li "TikTok" at bounding box center [467, 323] width 280 height 21
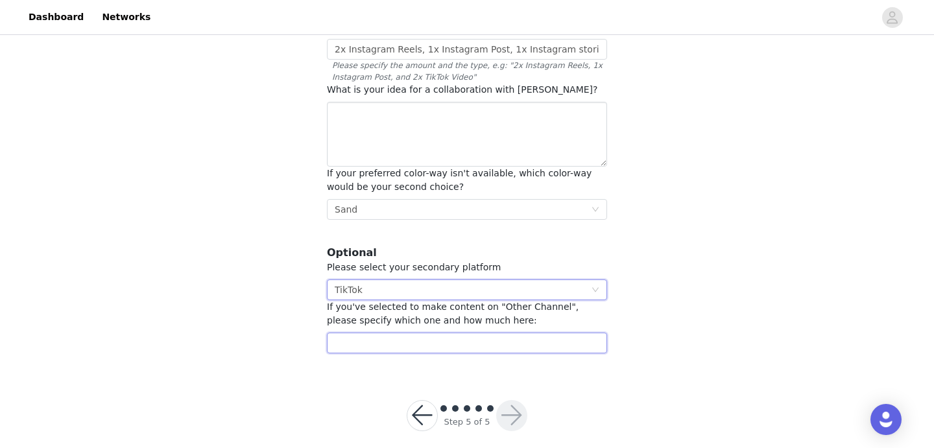
click at [470, 333] on input "text" at bounding box center [467, 343] width 280 height 21
click at [589, 280] on div "Select TikTok" at bounding box center [463, 289] width 256 height 19
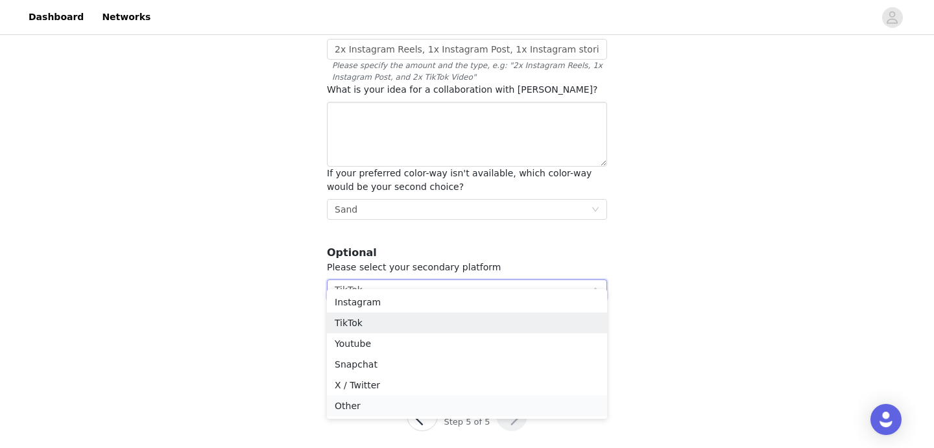
click at [472, 406] on li "Other" at bounding box center [467, 406] width 280 height 21
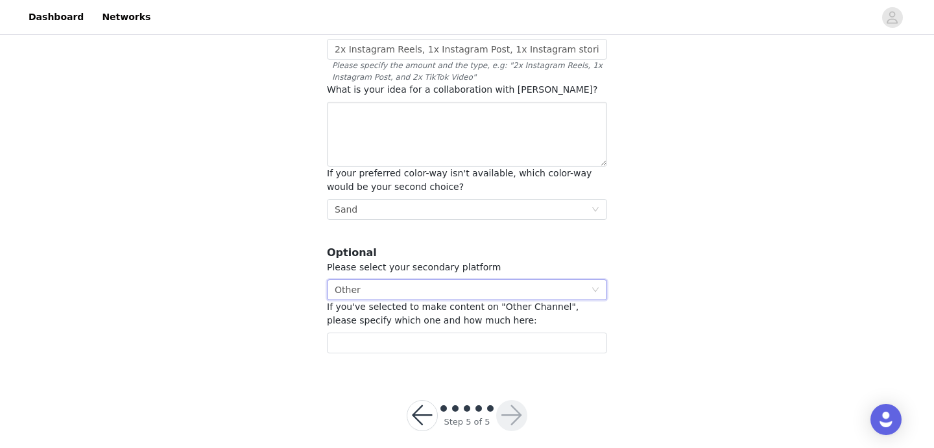
click at [599, 286] on icon "icon: down" at bounding box center [596, 290] width 8 height 8
click at [674, 202] on div "STEP 5 OF 5 Other information💙 . Required Please provide your creator tag - rem…" at bounding box center [467, 85] width 934 height 568
click at [594, 286] on icon "icon: down" at bounding box center [596, 290] width 8 height 8
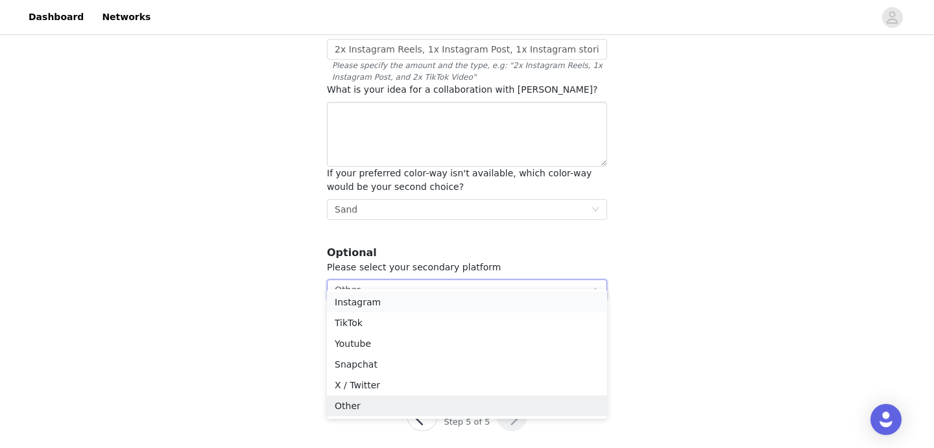
click at [554, 302] on li "Instagram" at bounding box center [467, 302] width 280 height 21
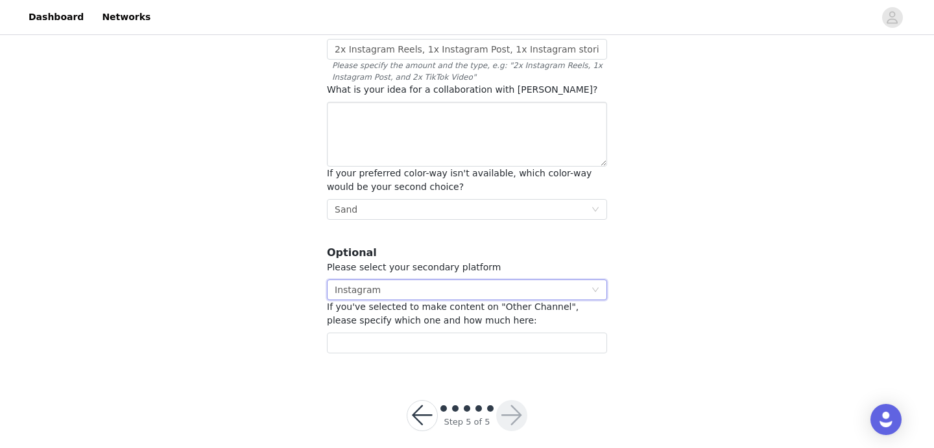
click at [632, 321] on div "STEP 5 OF 5 Other information💙 . Required Please provide your creator tag - rem…" at bounding box center [467, 85] width 934 height 568
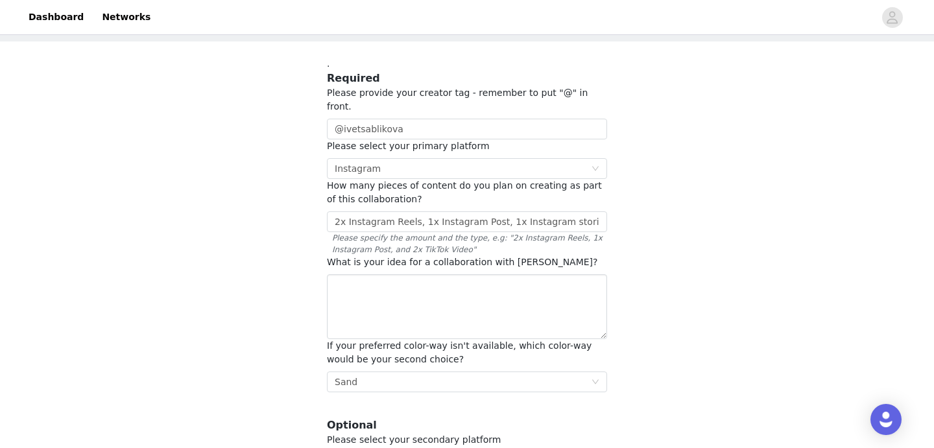
scroll to position [63, 0]
click at [463, 212] on input "2x Instagram Reels, 1x Instagram Post, 1x Instagram stories" at bounding box center [467, 222] width 280 height 21
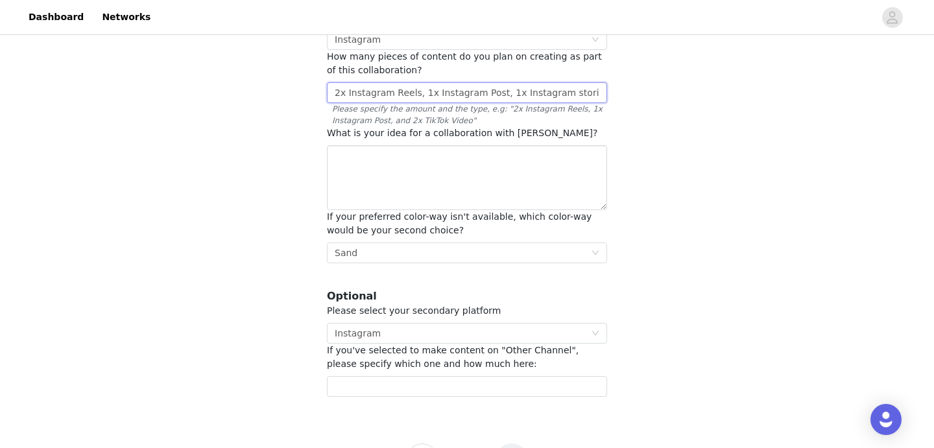
scroll to position [236, 0]
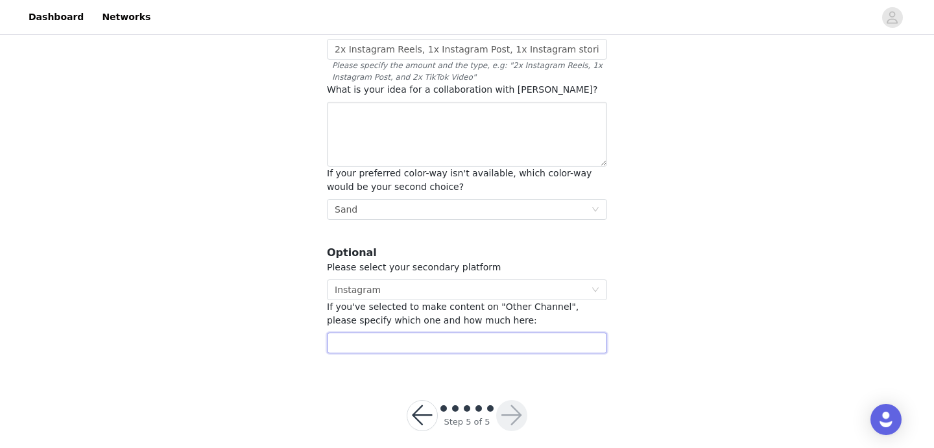
click at [411, 333] on input "text" at bounding box center [467, 343] width 280 height 21
paste input "2x Instagram Reels, 1x Instagram Post, 1x Instagram stories"
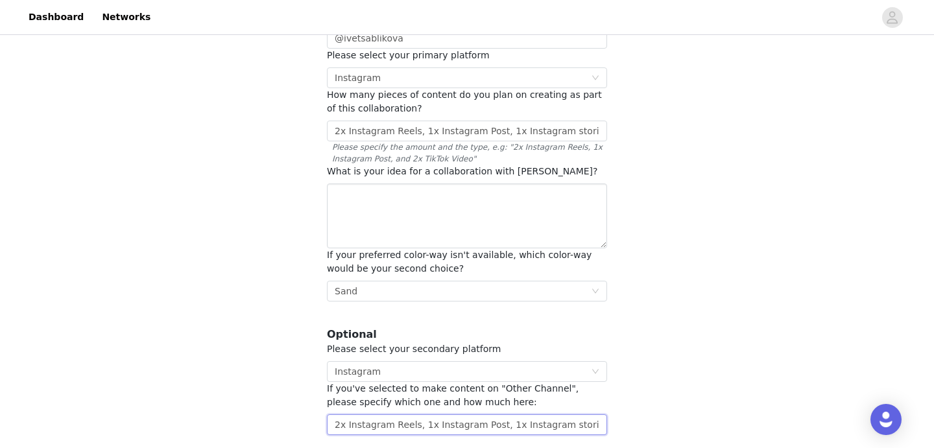
scroll to position [155, 0]
type input "2x Instagram Reels, 1x Instagram Post, 1x Instagram stories"
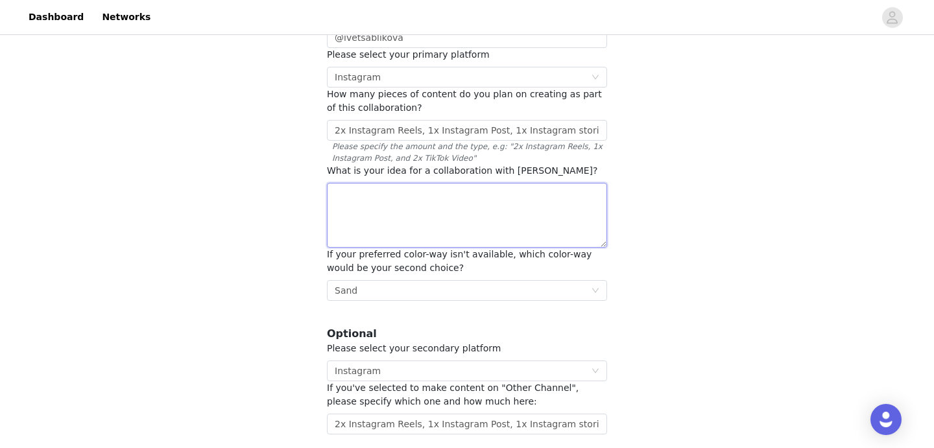
click at [469, 188] on textarea at bounding box center [467, 215] width 280 height 65
drag, startPoint x: 325, startPoint y: 151, endPoint x: 546, endPoint y: 156, distance: 220.7
click at [546, 156] on section ". Required Please provide your creator tag - remember to put "@" in front. @ive…" at bounding box center [466, 200] width 311 height 500
copy span "What is your idea for a collaboration with [PERSON_NAME]?"
click at [384, 201] on textarea at bounding box center [467, 215] width 280 height 65
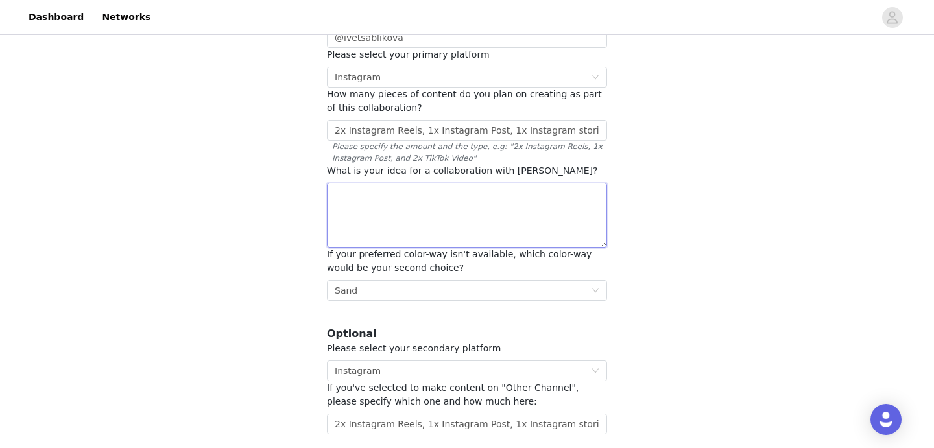
paste textarea "Lo ipsu dol s ametconsectet adip ELIT se do eiusmodt inc utla etdolo magnaa eni…"
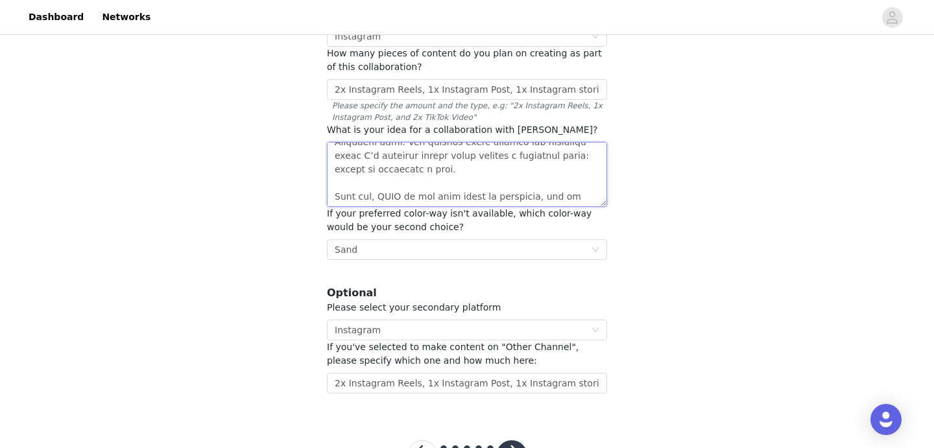
scroll to position [197, 0]
type textarea "Lo ipsu dol s ametconsectet adip ELIT se do eiusmodt inc utla etdolo magnaa eni…"
click at [710, 257] on div "STEP 5 OF 5 Other information💙 . Required Please provide your creator tag - rem…" at bounding box center [467, 125] width 934 height 568
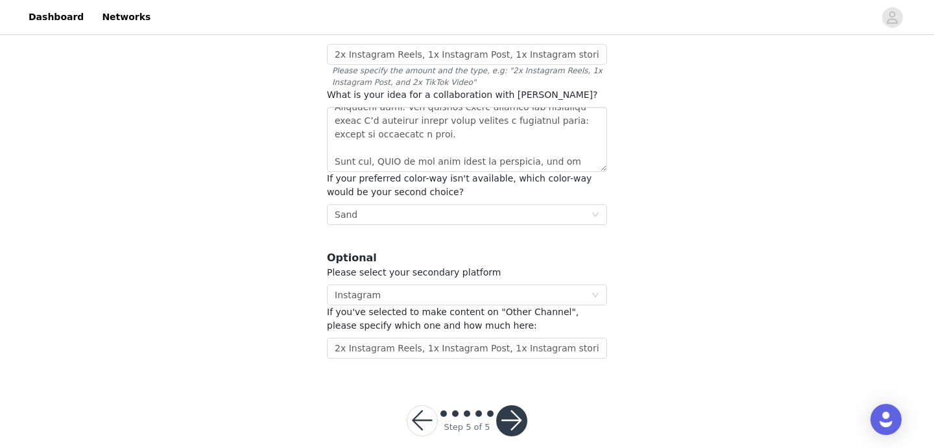
scroll to position [236, 0]
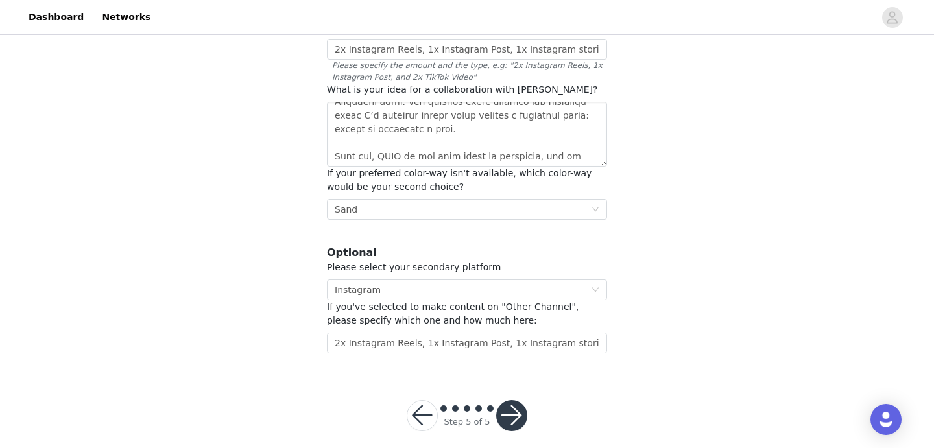
click at [520, 400] on button "button" at bounding box center [511, 415] width 31 height 31
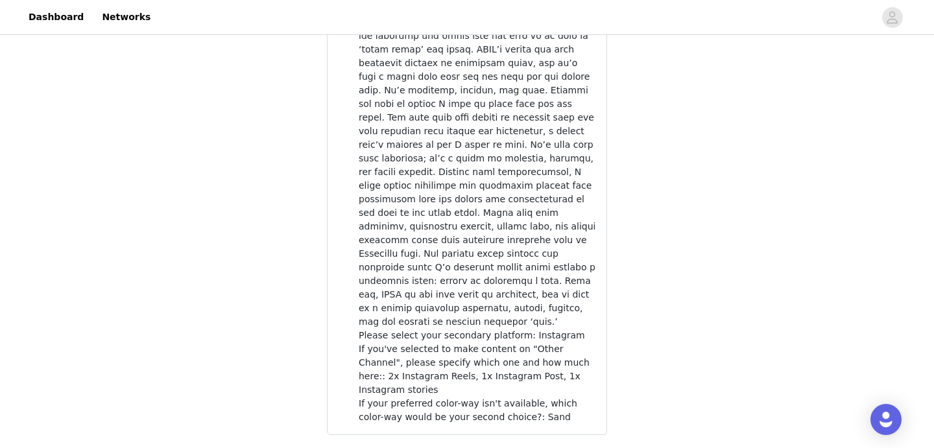
scroll to position [980, 0]
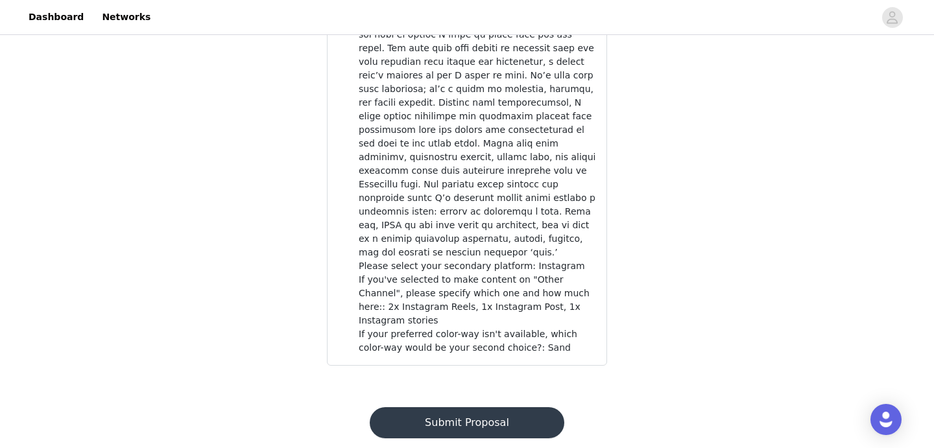
click at [488, 408] on button "Submit Proposal" at bounding box center [467, 423] width 194 height 31
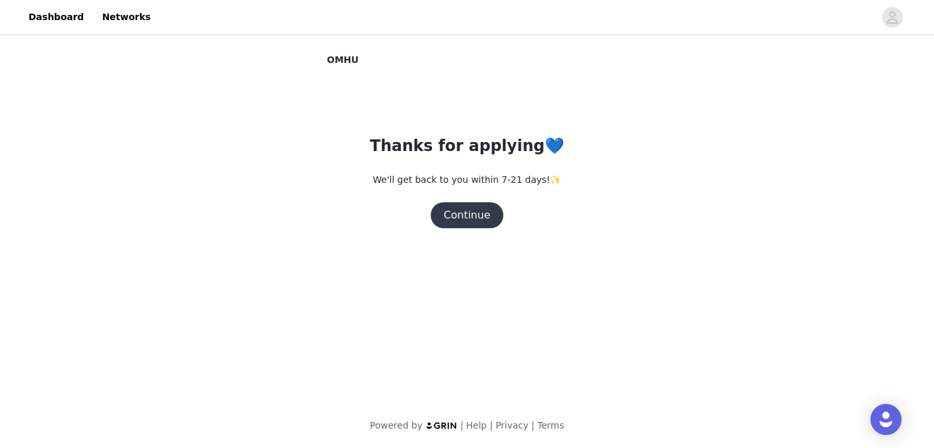
scroll to position [0, 0]
click at [478, 213] on button "Continue" at bounding box center [467, 215] width 73 height 26
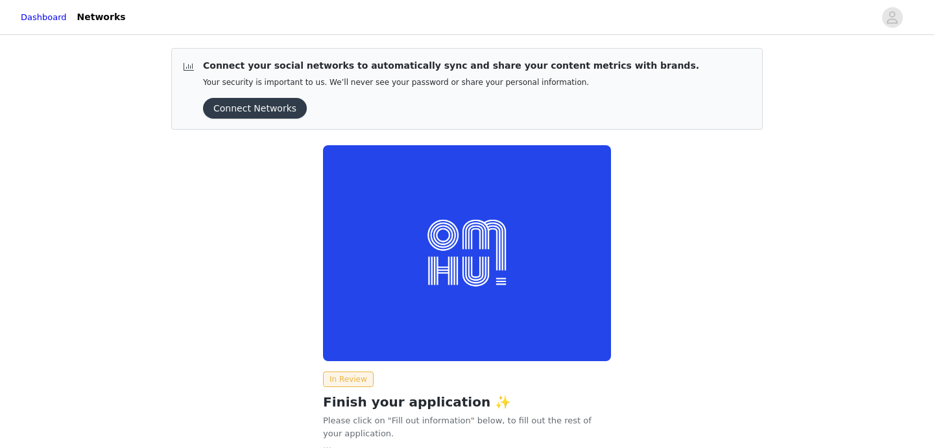
scroll to position [119, 0]
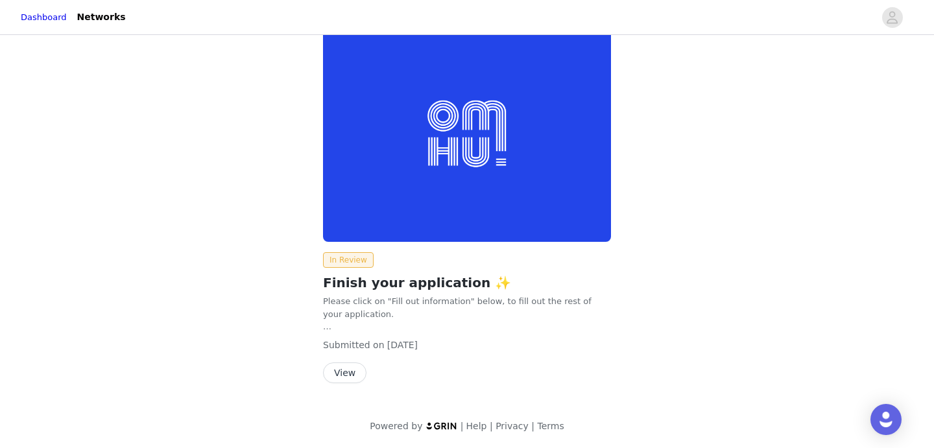
click at [355, 373] on button "View" at bounding box center [344, 373] width 43 height 21
